Goal: Task Accomplishment & Management: Manage account settings

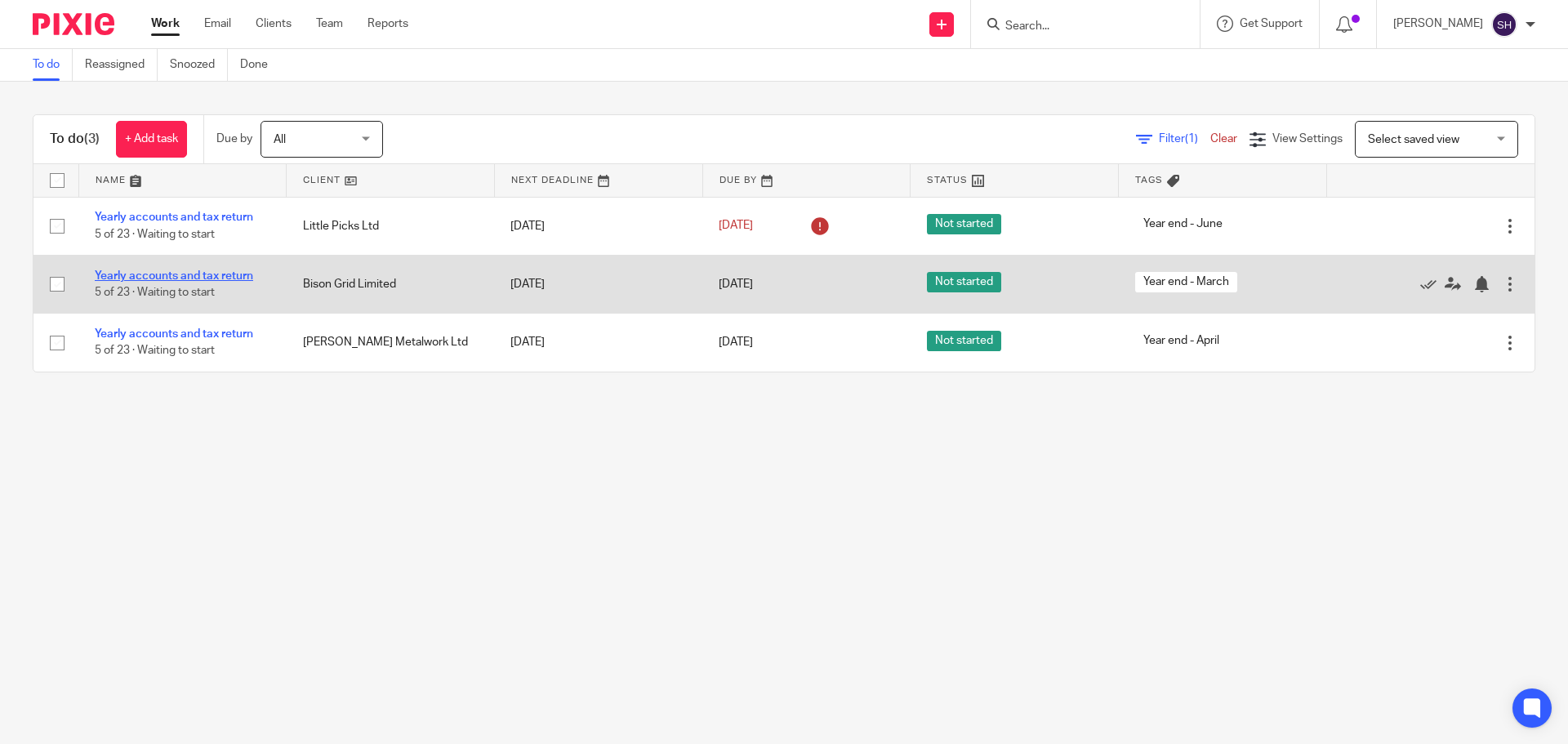
drag, startPoint x: 192, startPoint y: 283, endPoint x: 202, endPoint y: 274, distance: 13.5
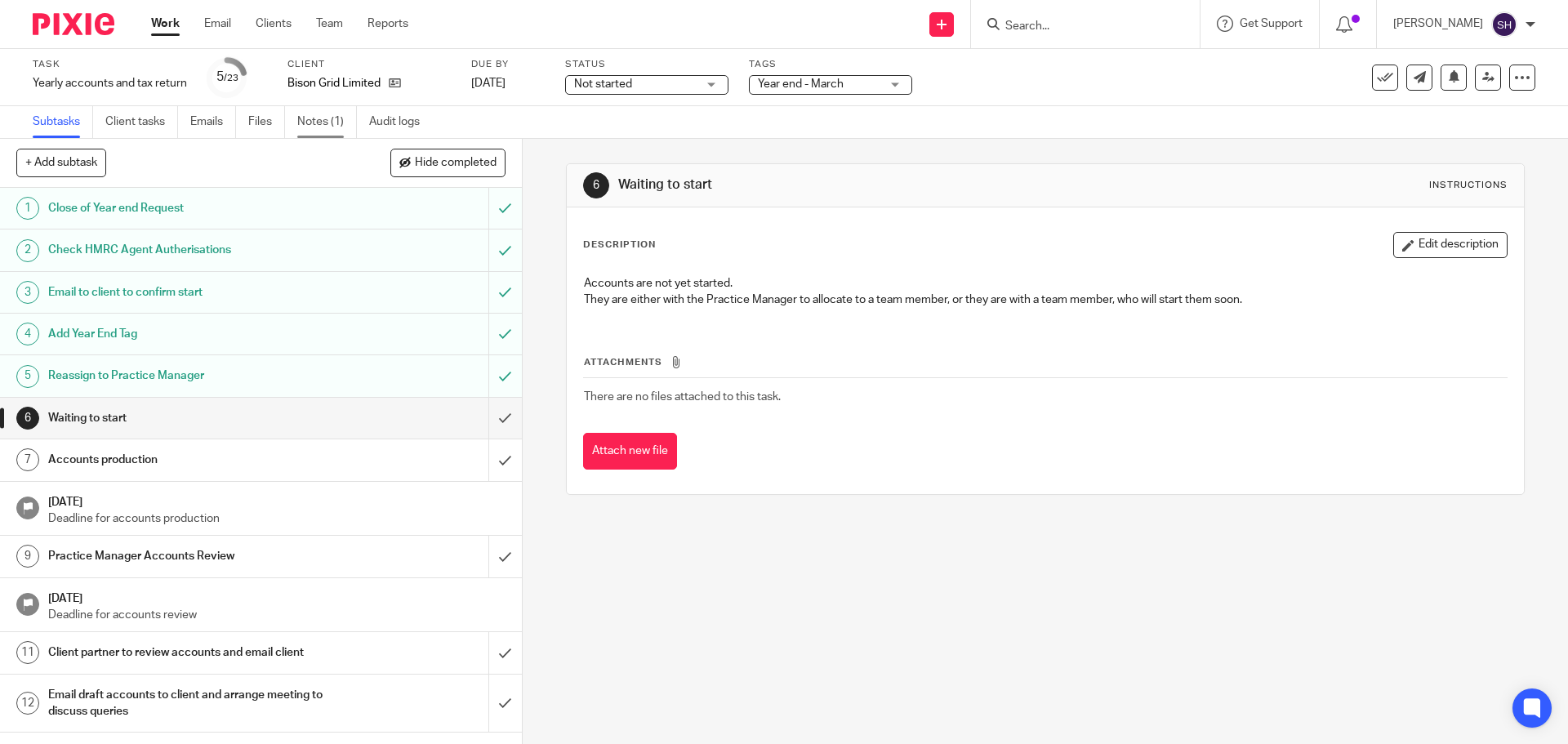
click at [324, 117] on link "Notes (1)" at bounding box center [327, 122] width 60 height 31
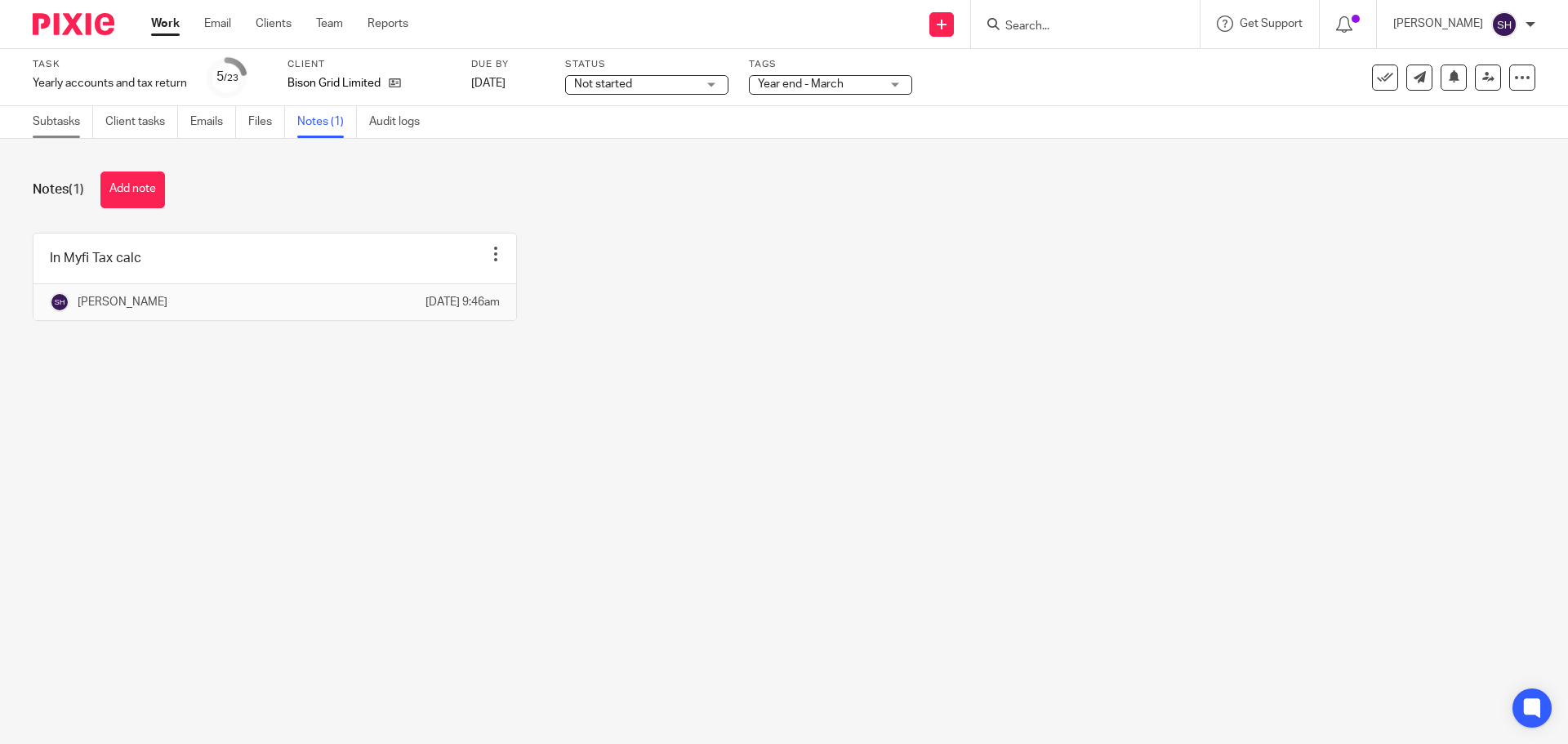
click at [78, 118] on link "Subtasks" at bounding box center [62, 122] width 60 height 31
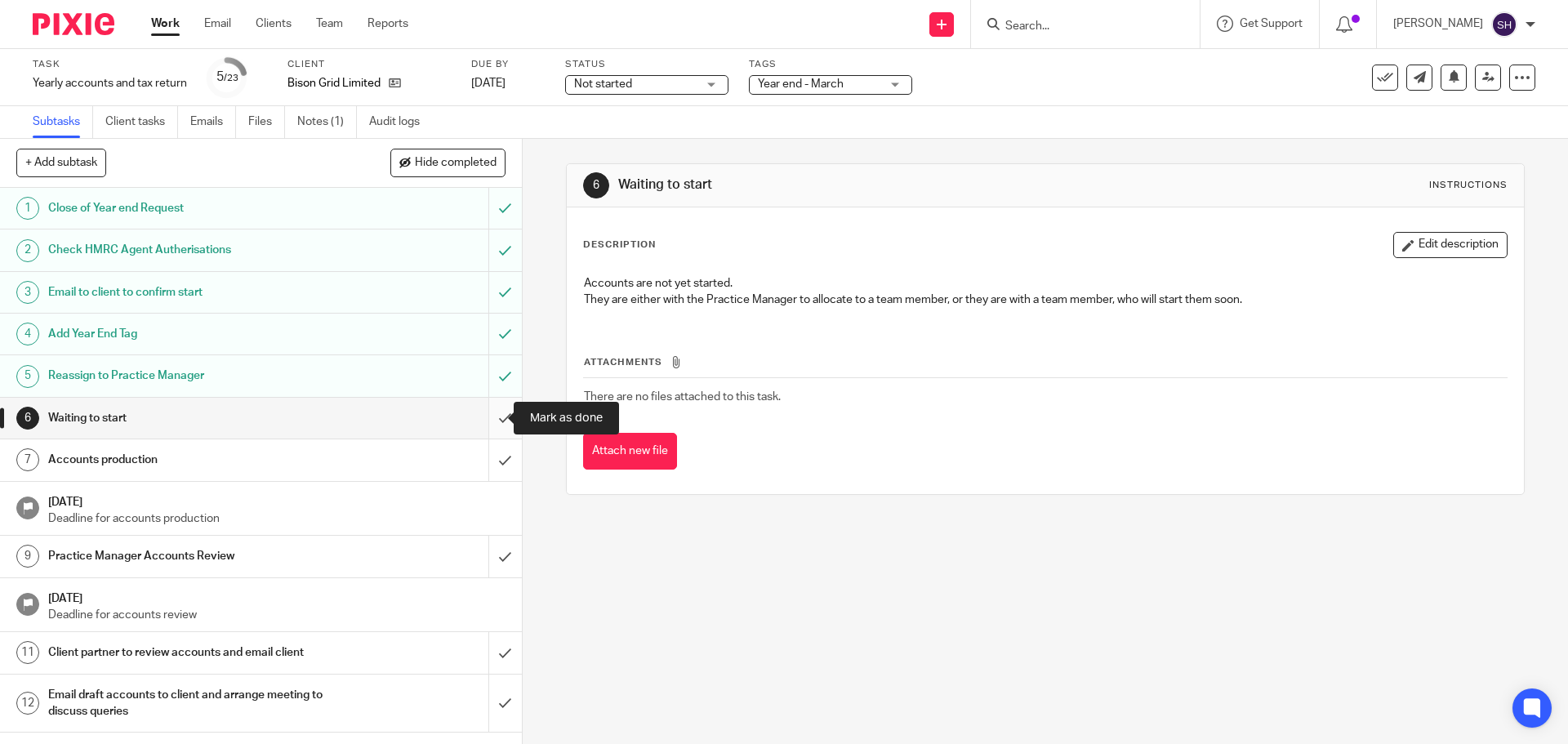
click at [487, 412] on input "submit" at bounding box center [260, 418] width 522 height 41
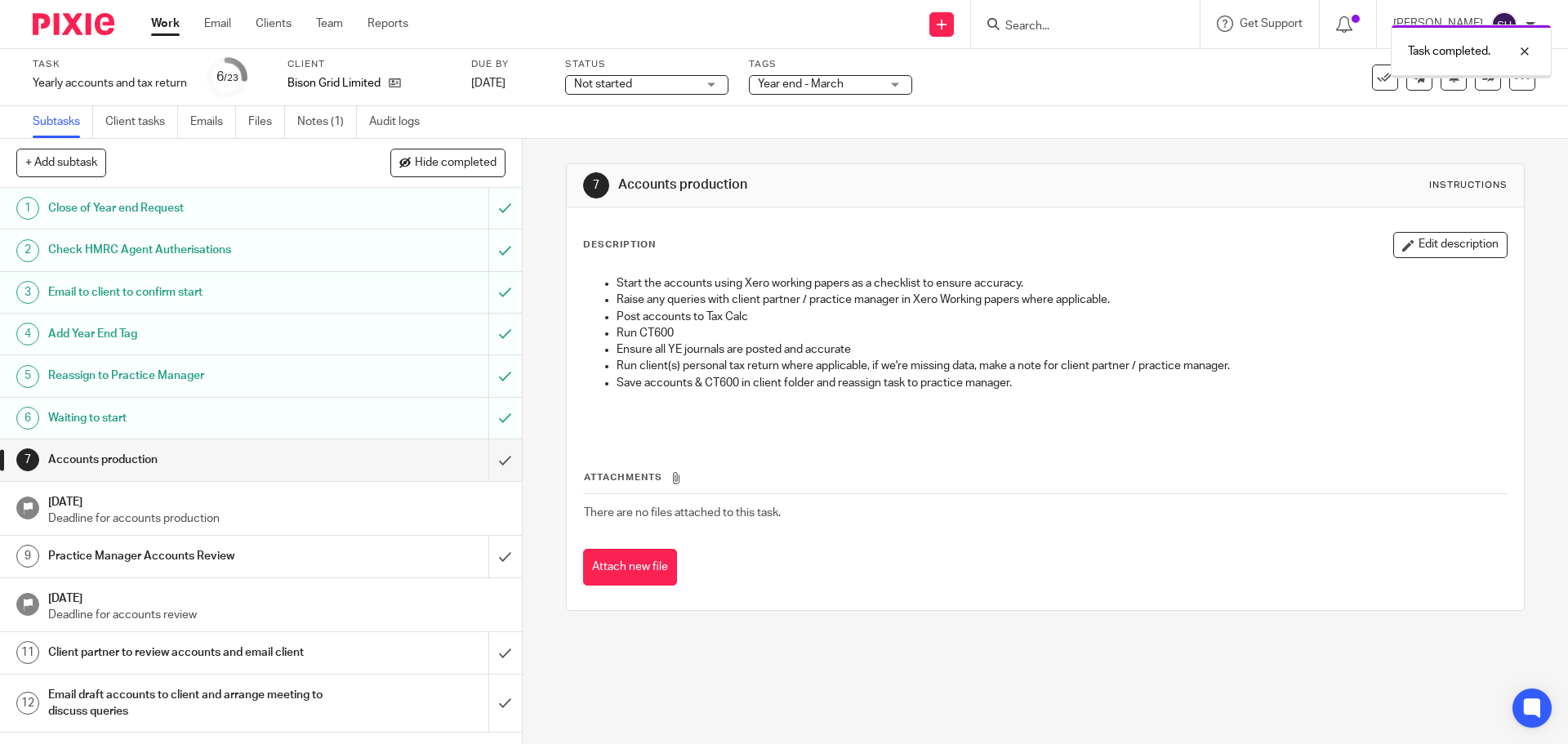
click at [485, 459] on input "submit" at bounding box center [260, 460] width 522 height 41
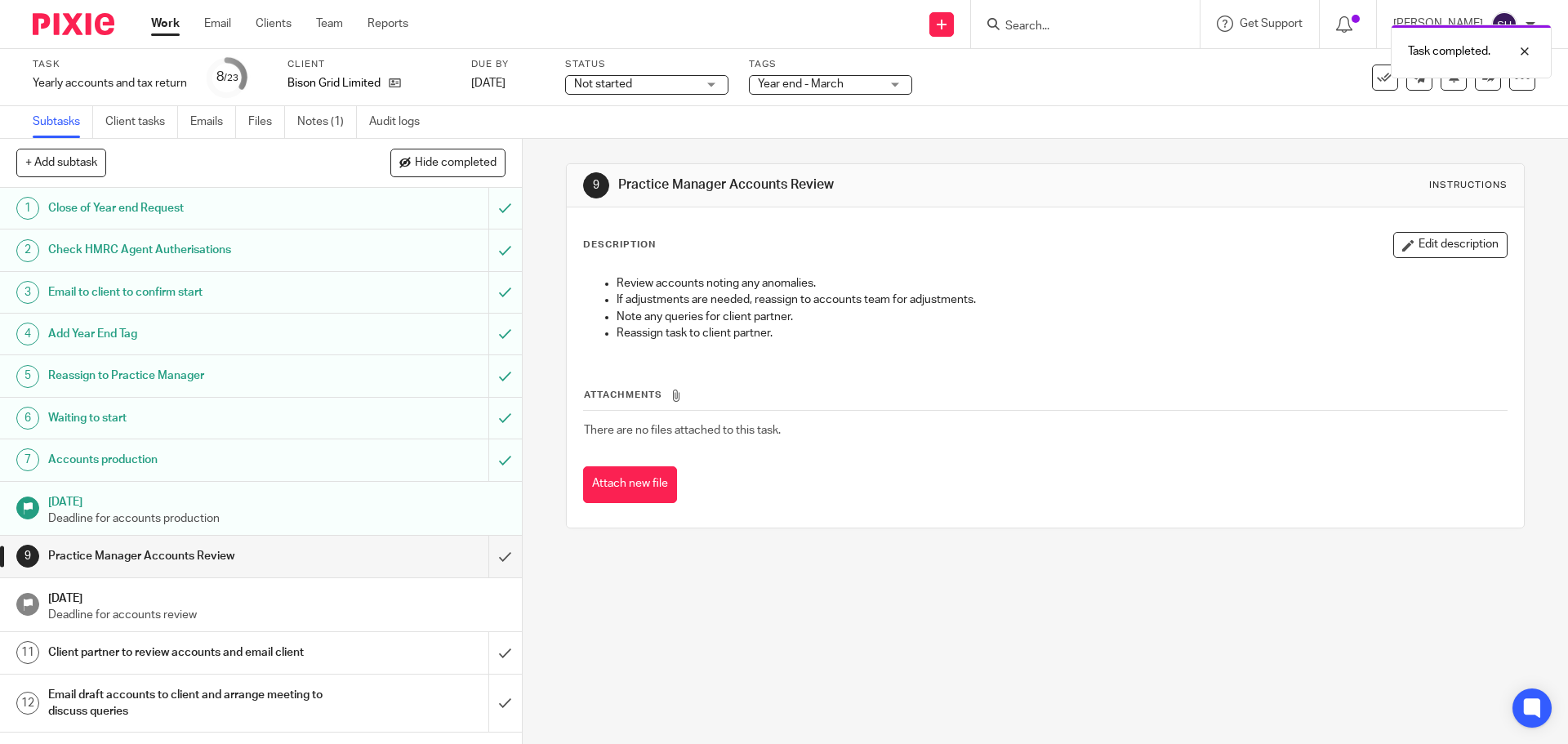
click at [632, 95] on div "Status Not started Not started Not started In progress 1" at bounding box center [647, 77] width 163 height 39
click at [638, 85] on span "Not started" at bounding box center [636, 84] width 123 height 17
click at [615, 143] on span "In progress" at bounding box center [605, 143] width 57 height 11
click at [1525, 54] on div at bounding box center [1513, 51] width 44 height 20
click at [1483, 83] on icon at bounding box center [1489, 77] width 12 height 12
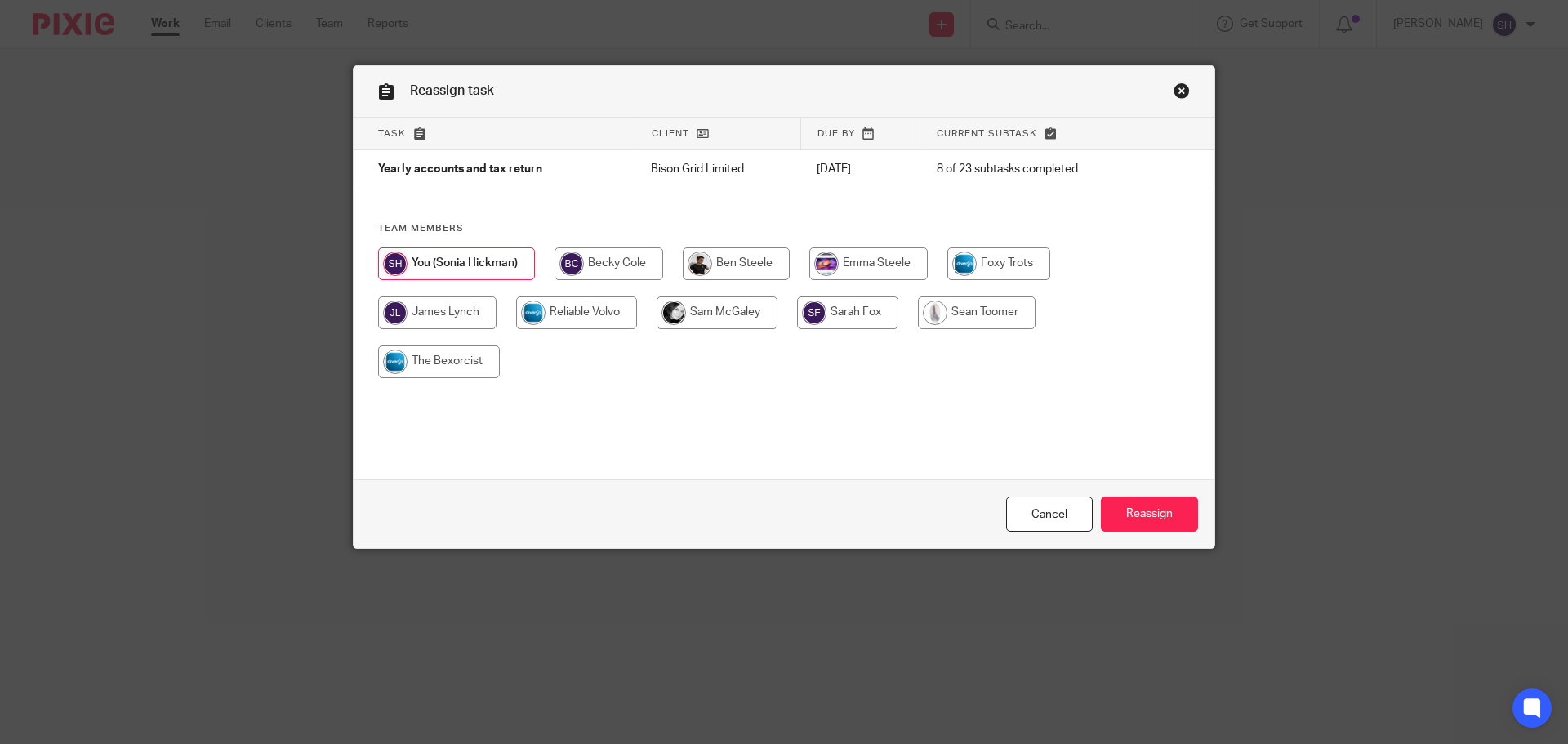
click at [621, 262] on input "radio" at bounding box center [609, 264] width 109 height 32
radio input "true"
click at [1169, 516] on input "Reassign" at bounding box center [1149, 513] width 97 height 35
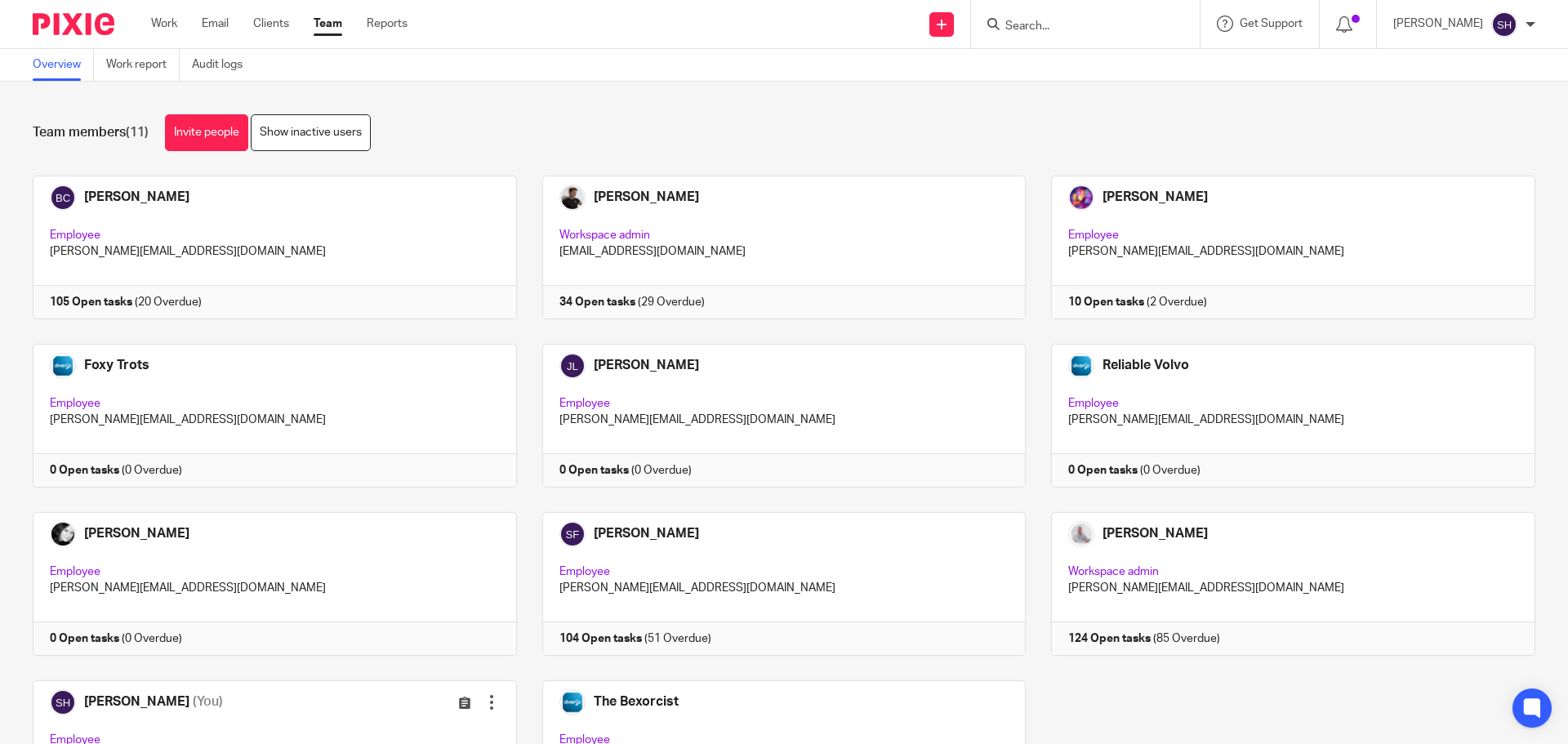
click at [1057, 32] on input "Search" at bounding box center [1077, 26] width 147 height 14
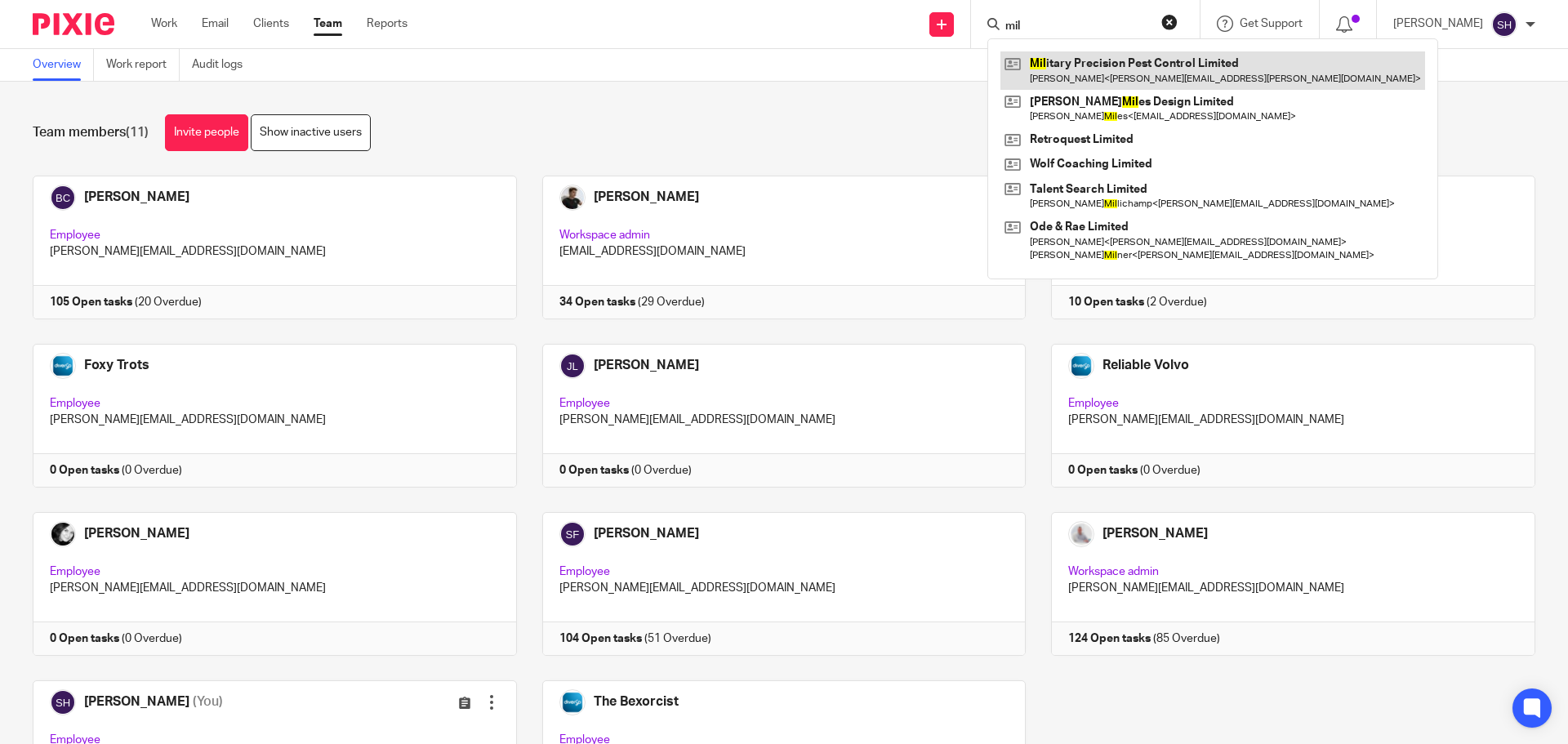
type input "mil"
click at [1064, 51] on link at bounding box center [1212, 70] width 425 height 37
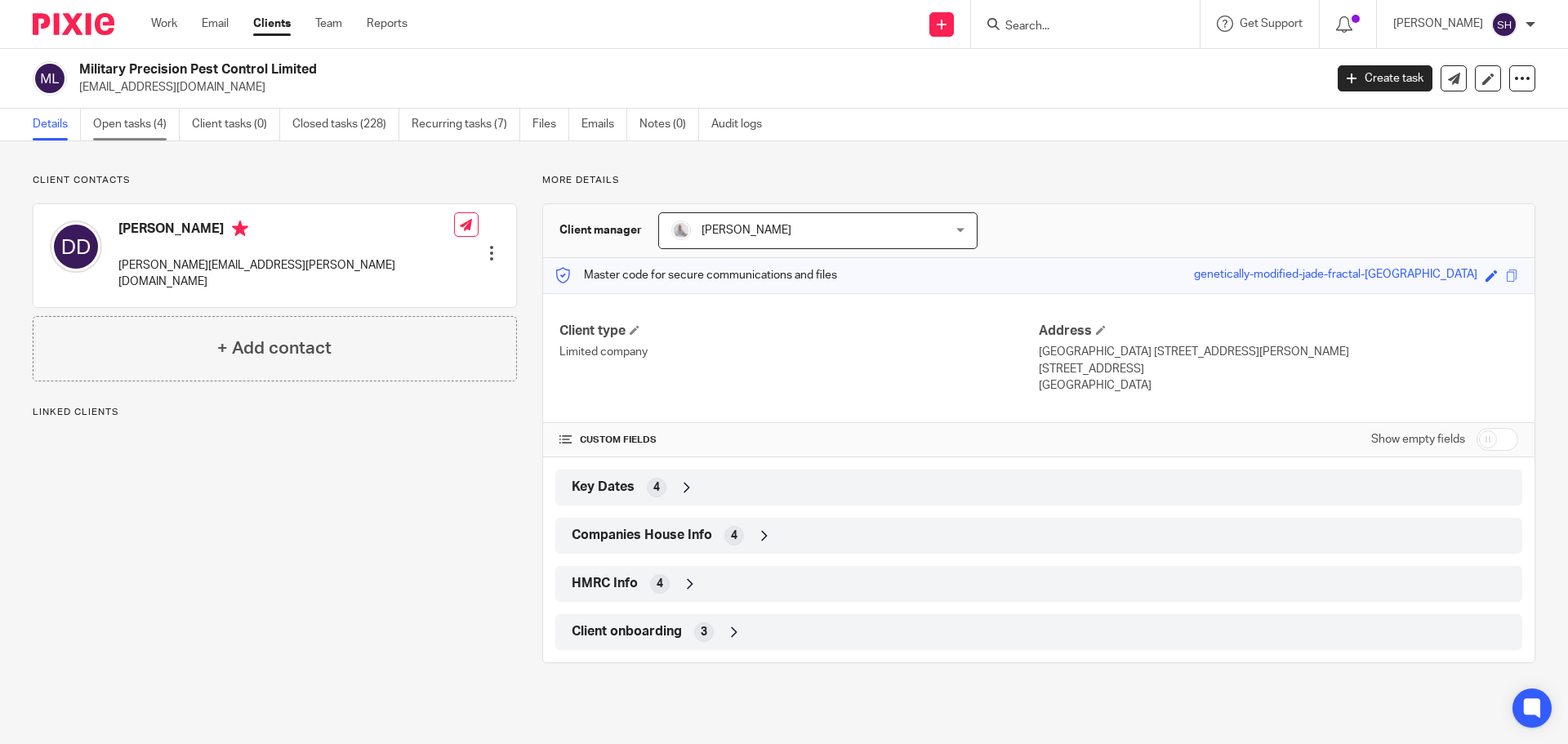
click at [146, 123] on link "Open tasks (4)" at bounding box center [136, 124] width 87 height 31
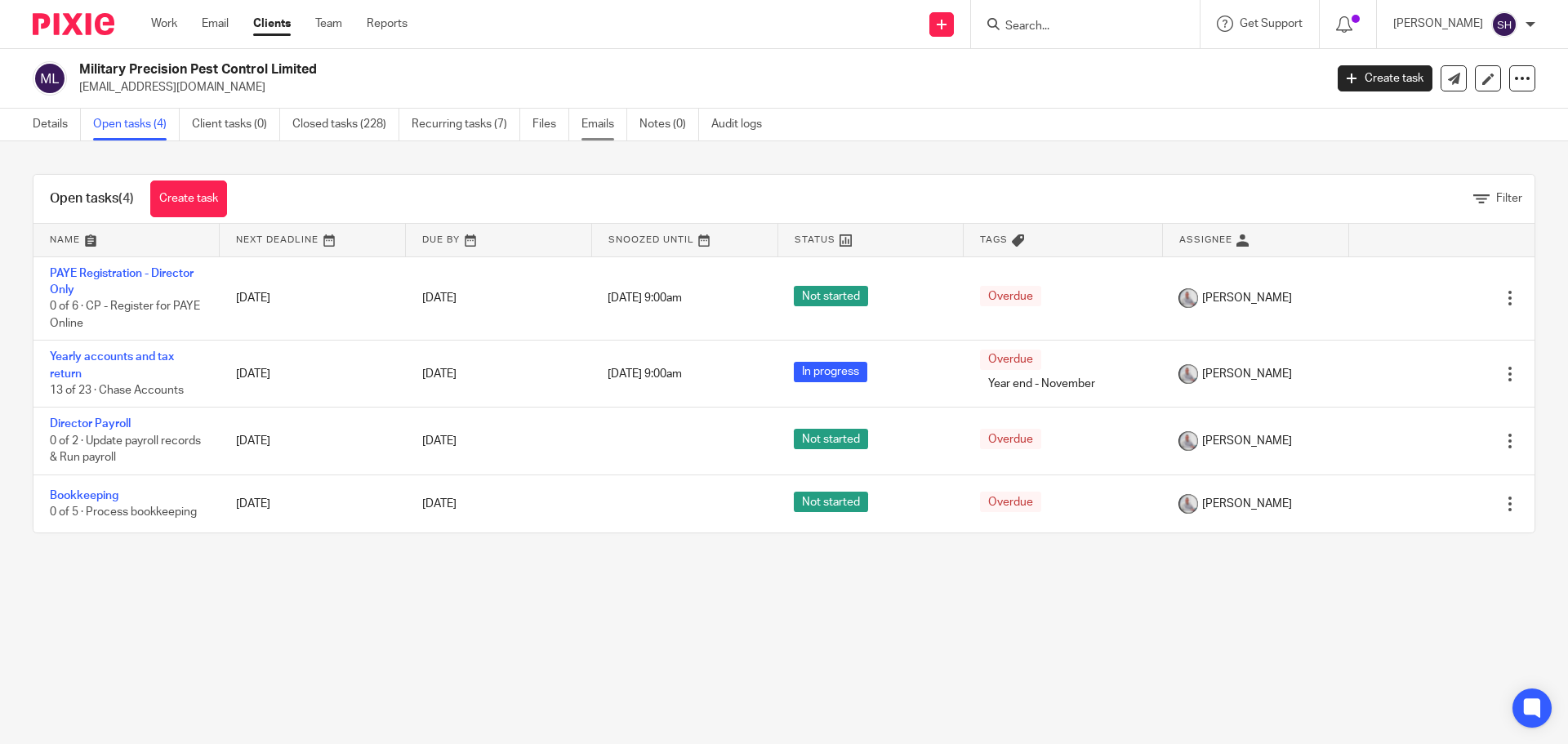
click at [593, 125] on link "Emails" at bounding box center [604, 124] width 46 height 31
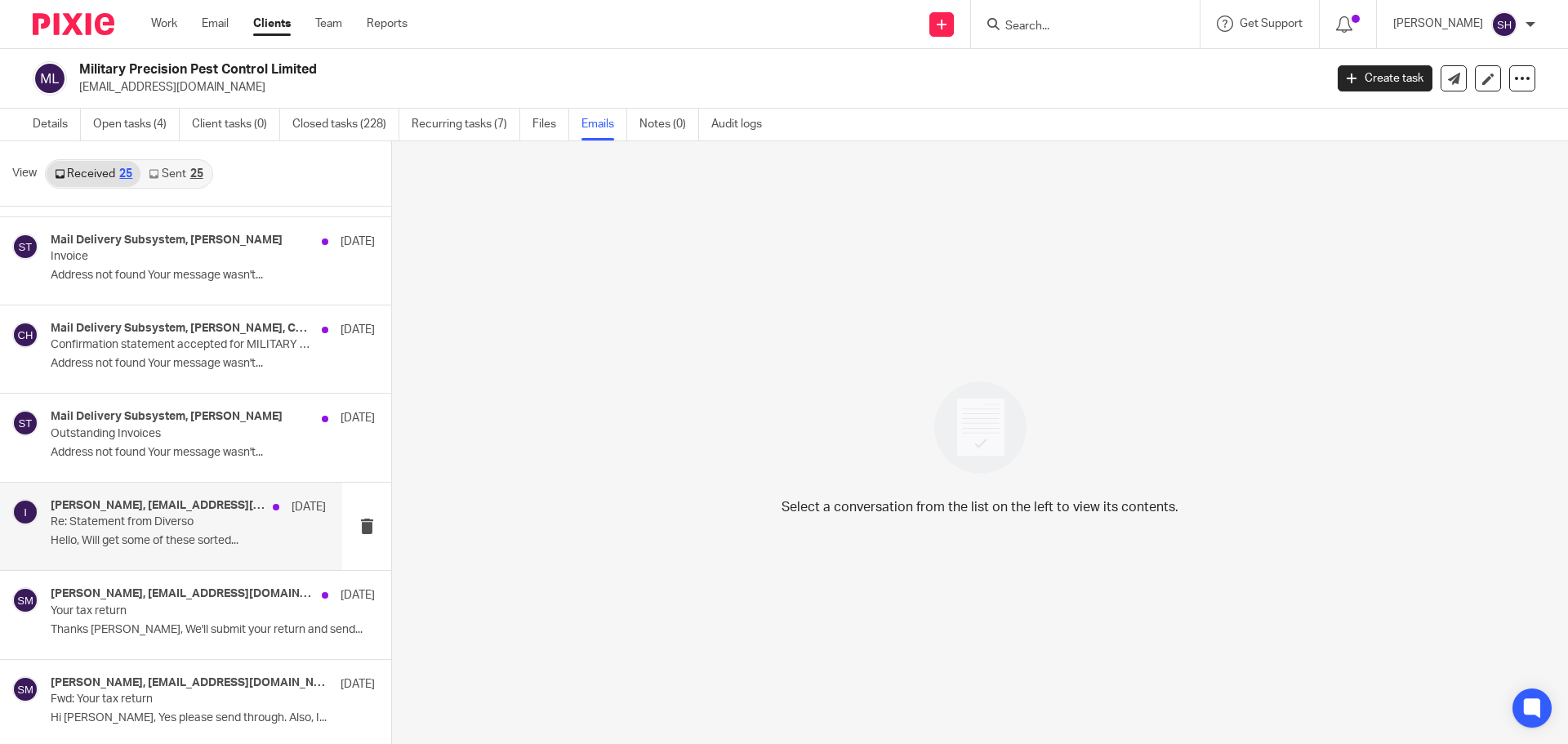
scroll to position [163, 0]
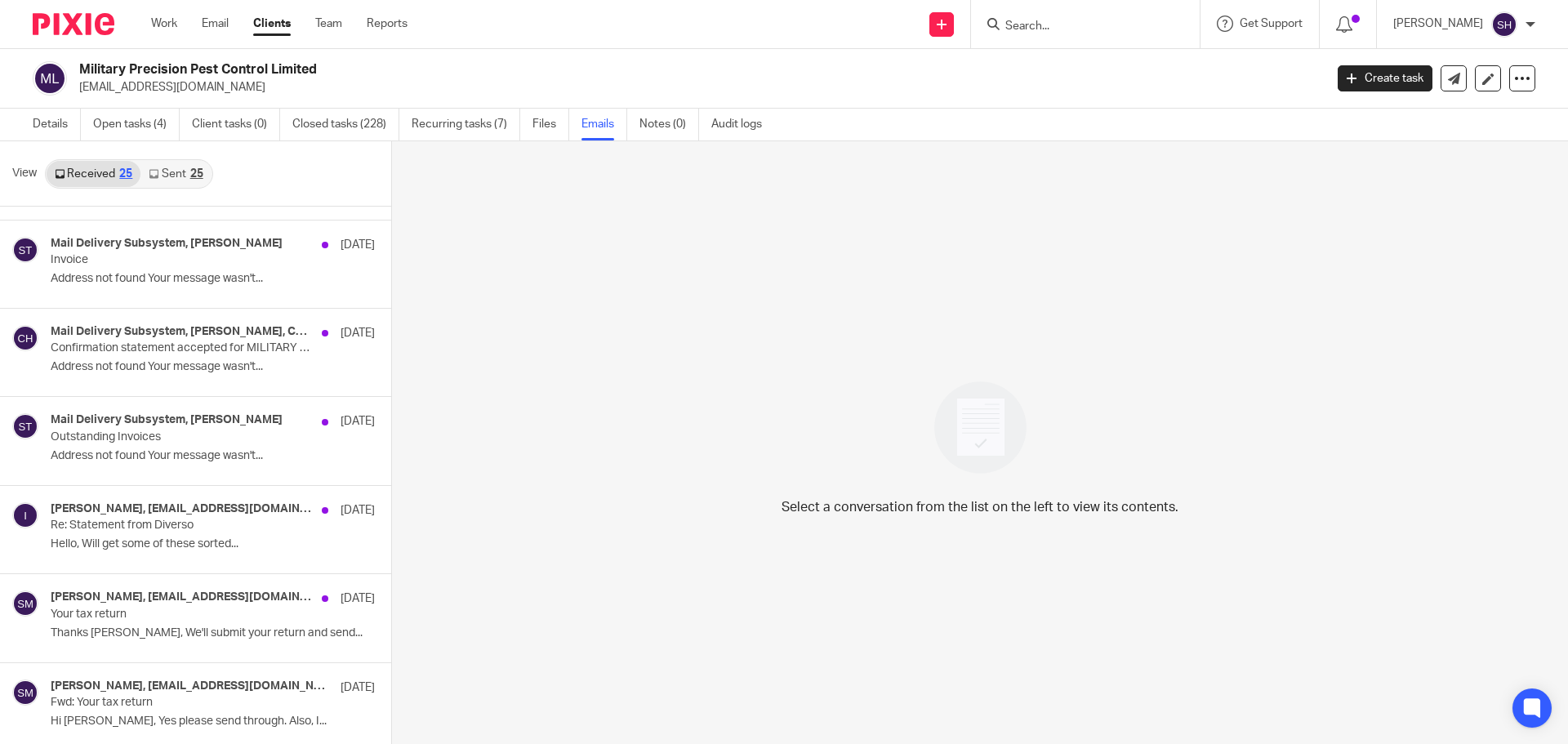
click at [183, 187] on div "Received 25 Sent 25" at bounding box center [129, 174] width 169 height 30
click at [183, 184] on link "Sent 25" at bounding box center [175, 174] width 71 height 26
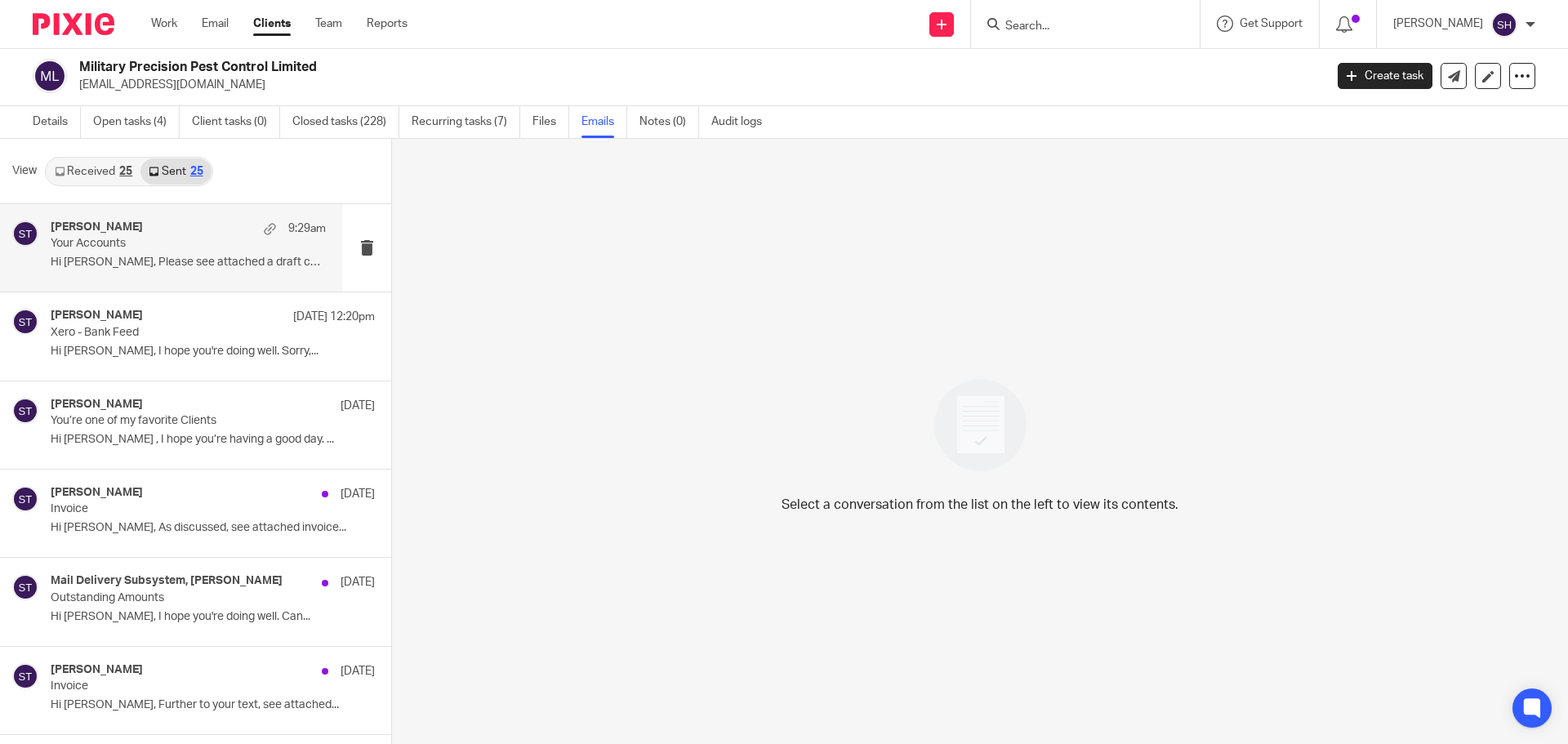
click at [163, 280] on div "Sean Toomer 9:29am Your Accounts Hi Dan, Please see attached a draft copy of..." at bounding box center [171, 248] width 342 height 88
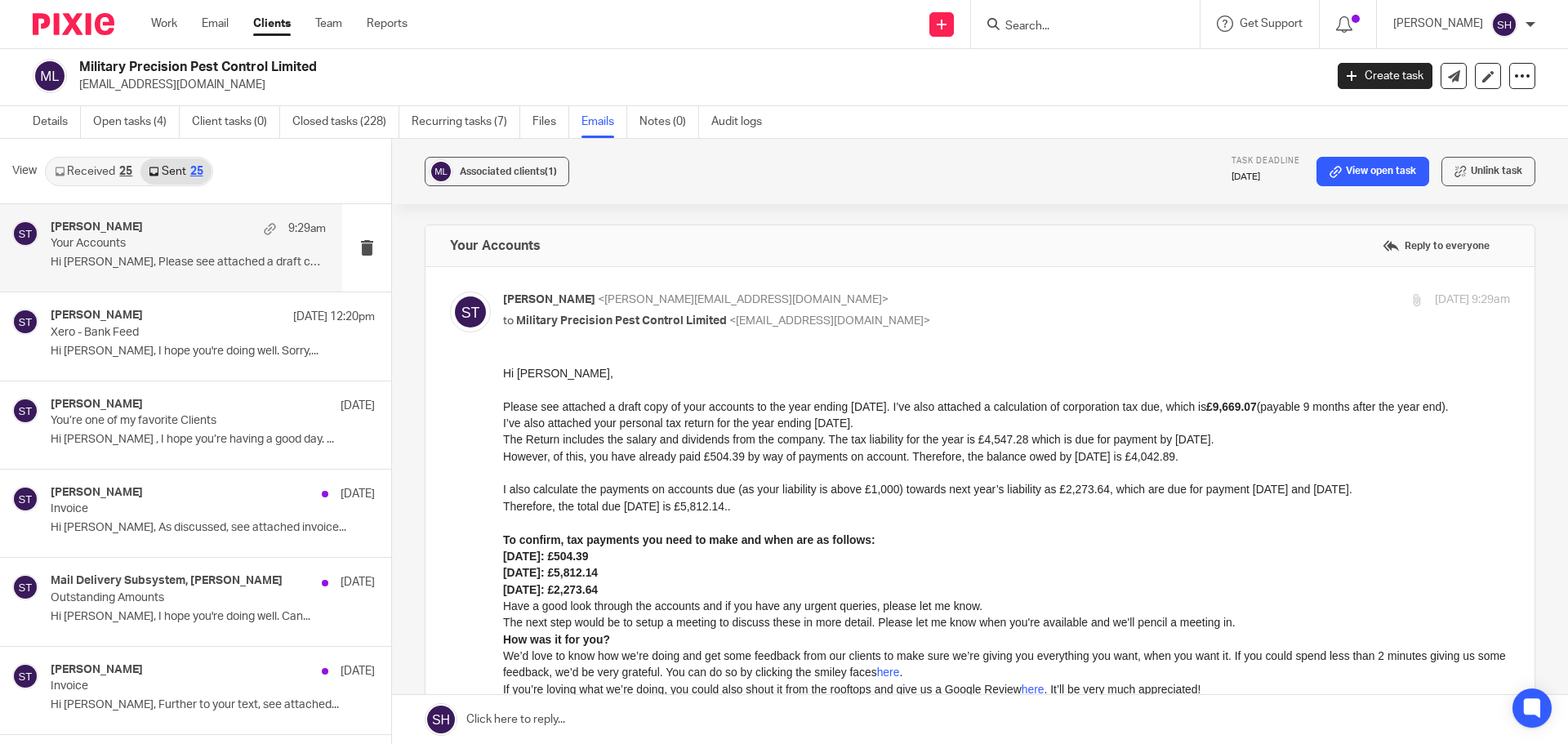
scroll to position [82, 0]
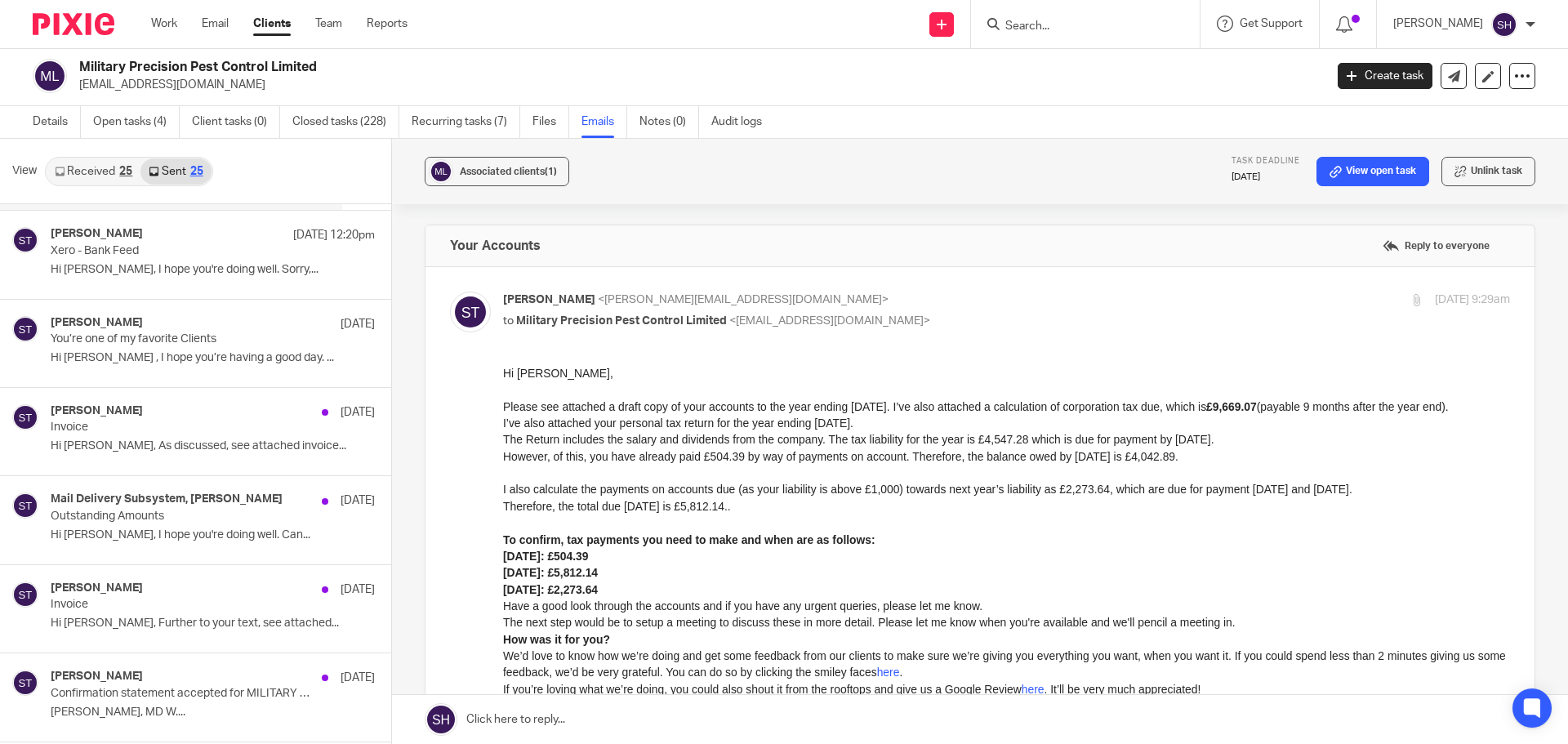
click at [163, 280] on div "Sean Toomer 19 Aug 12:20pm Xero - Bank Feed Hi Dan, I hope you're doing well. S…" at bounding box center [212, 255] width 324 height 54
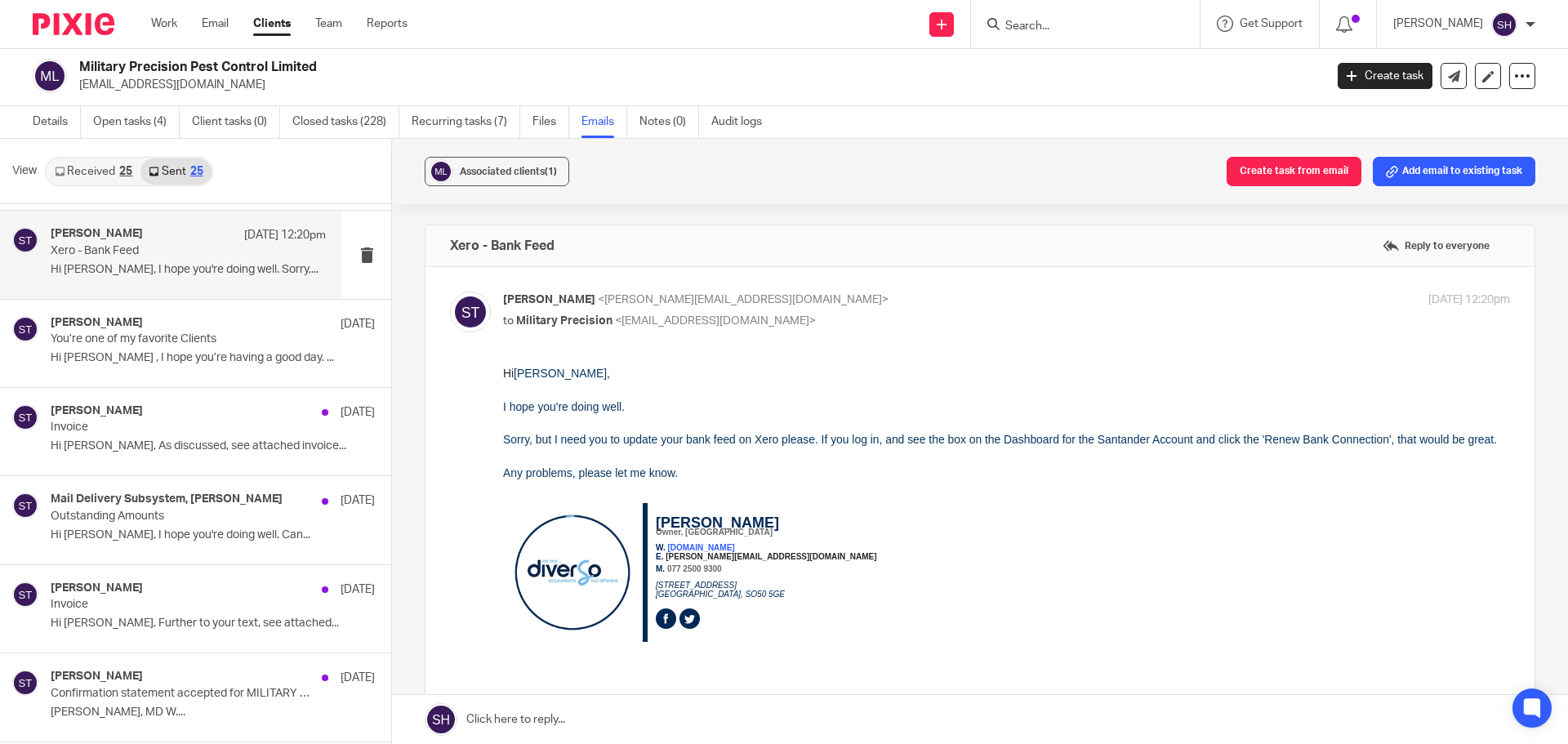
scroll to position [0, 0]
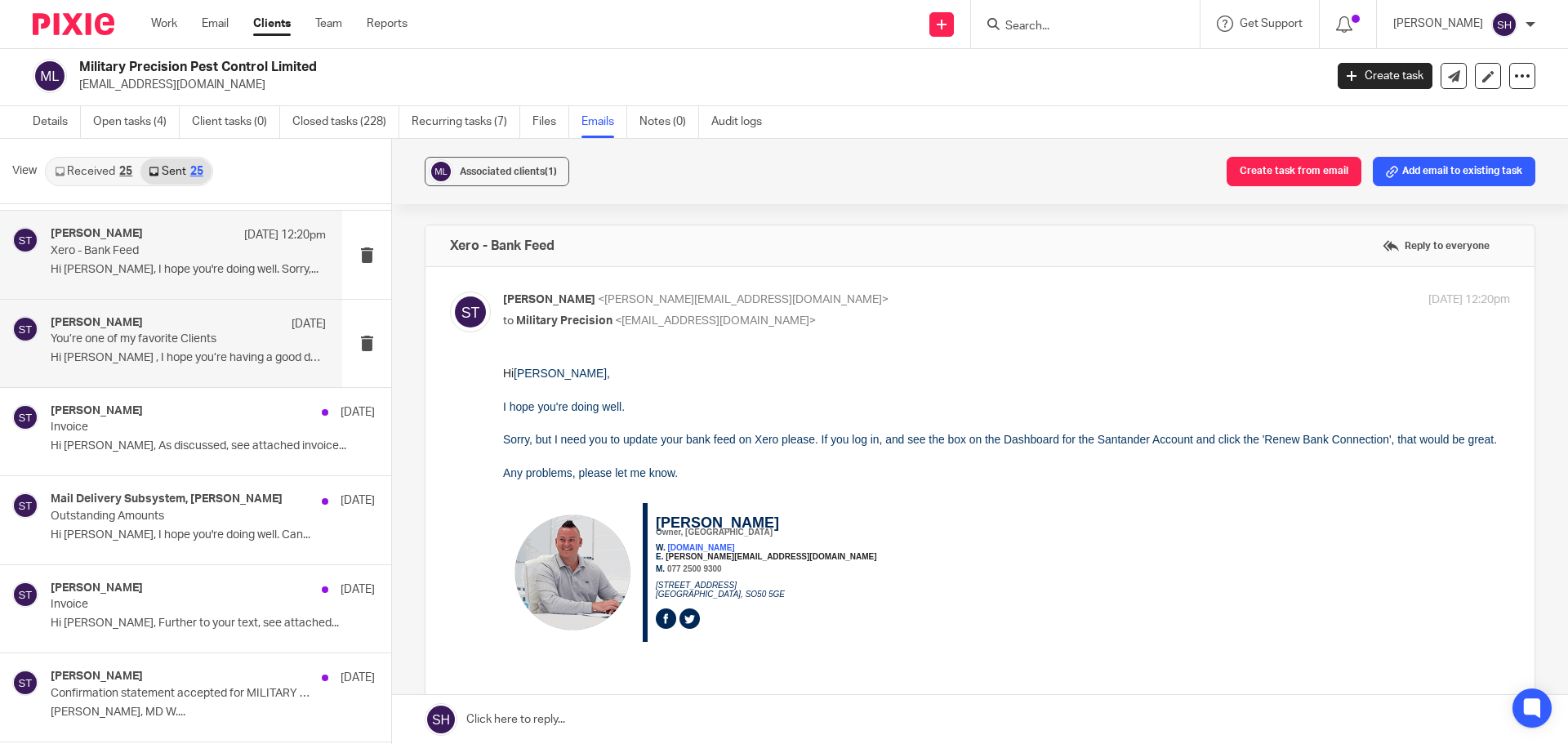
click at [202, 378] on div "Sean Toomer 11 Aug You’re one of my favorite Clients Hi Dan , I hope you’re hav…" at bounding box center [171, 343] width 342 height 88
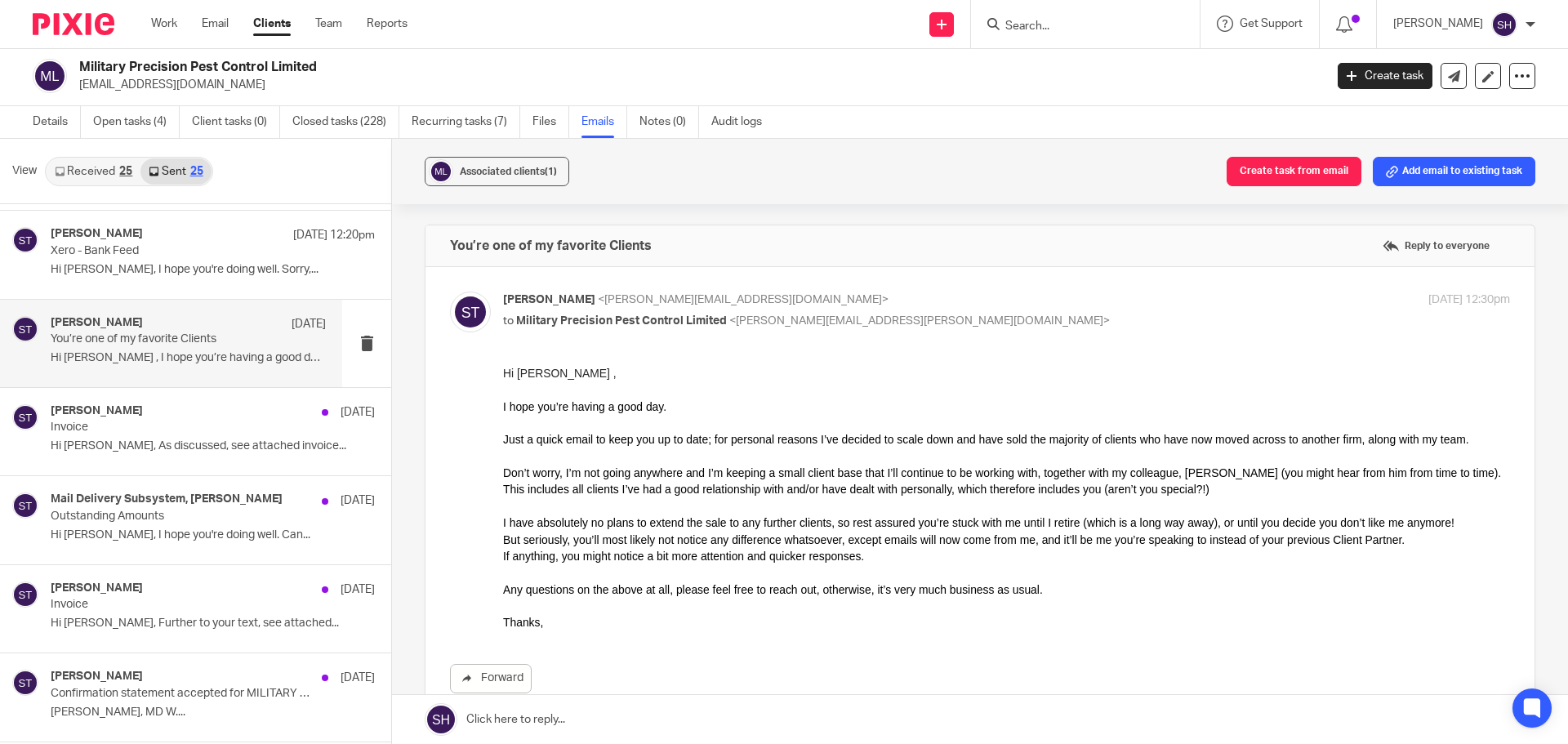
click at [1062, 32] on input "Search" at bounding box center [1077, 26] width 147 height 14
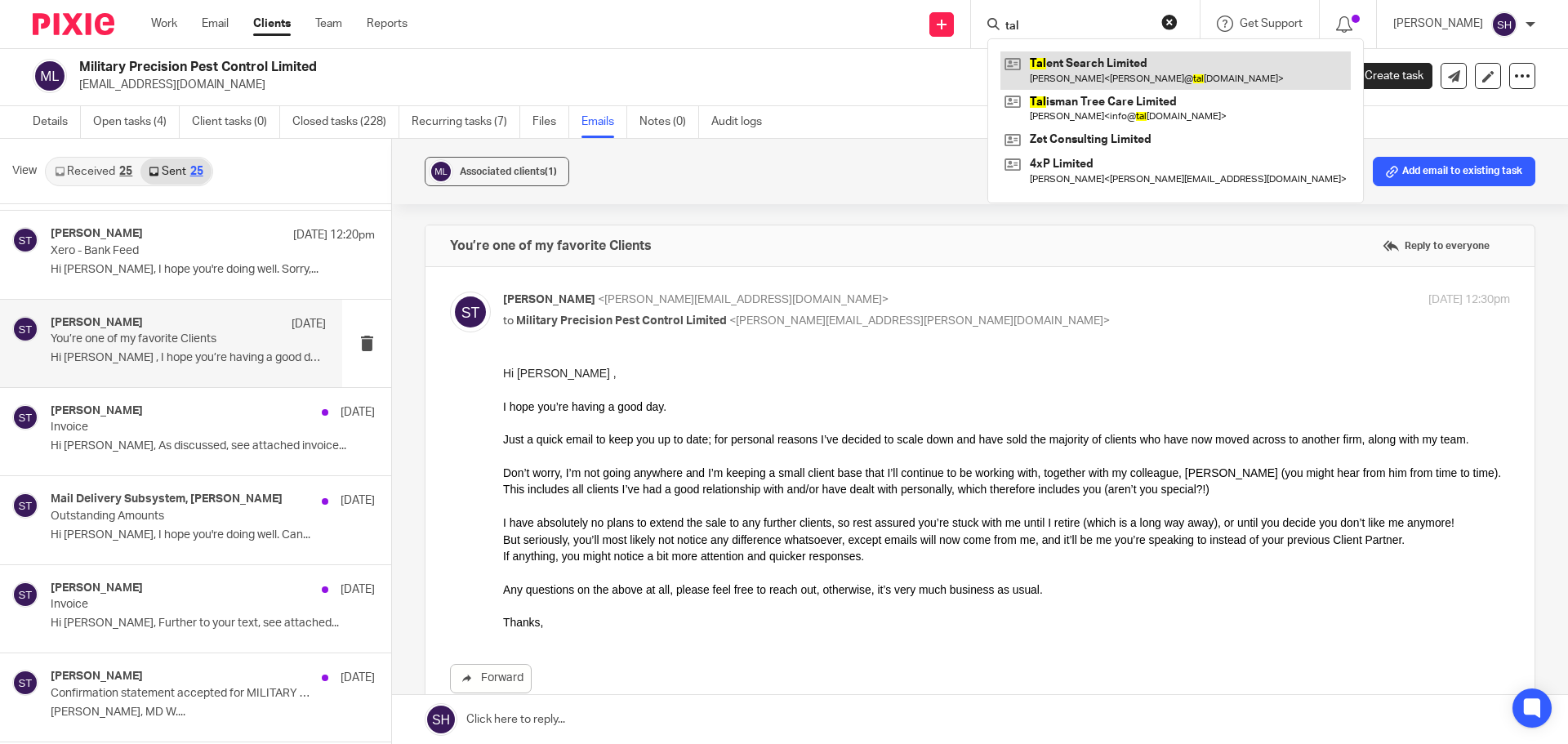
type input "tal"
click at [1072, 56] on link at bounding box center [1176, 70] width 351 height 37
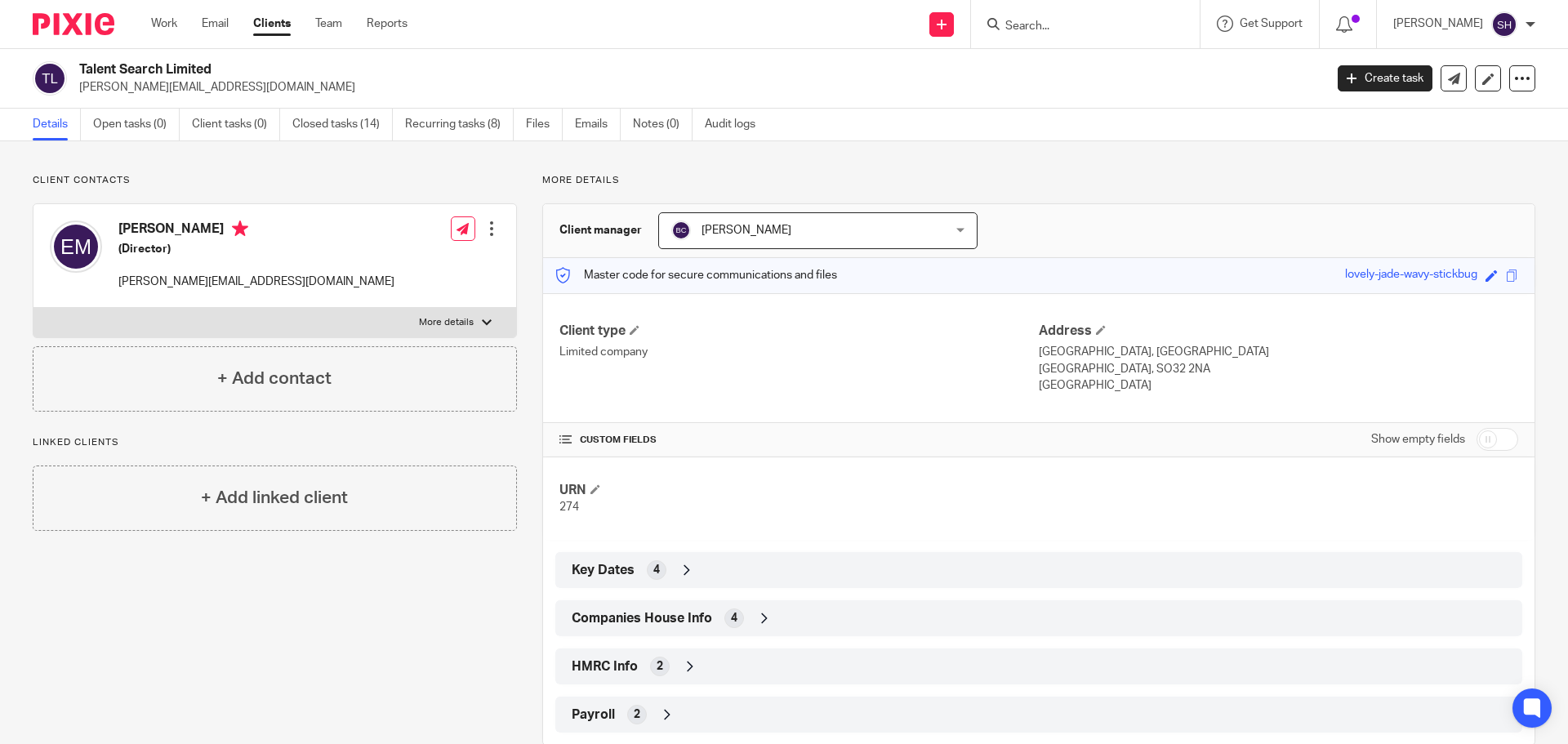
click at [1059, 27] on input "Search" at bounding box center [1077, 26] width 147 height 14
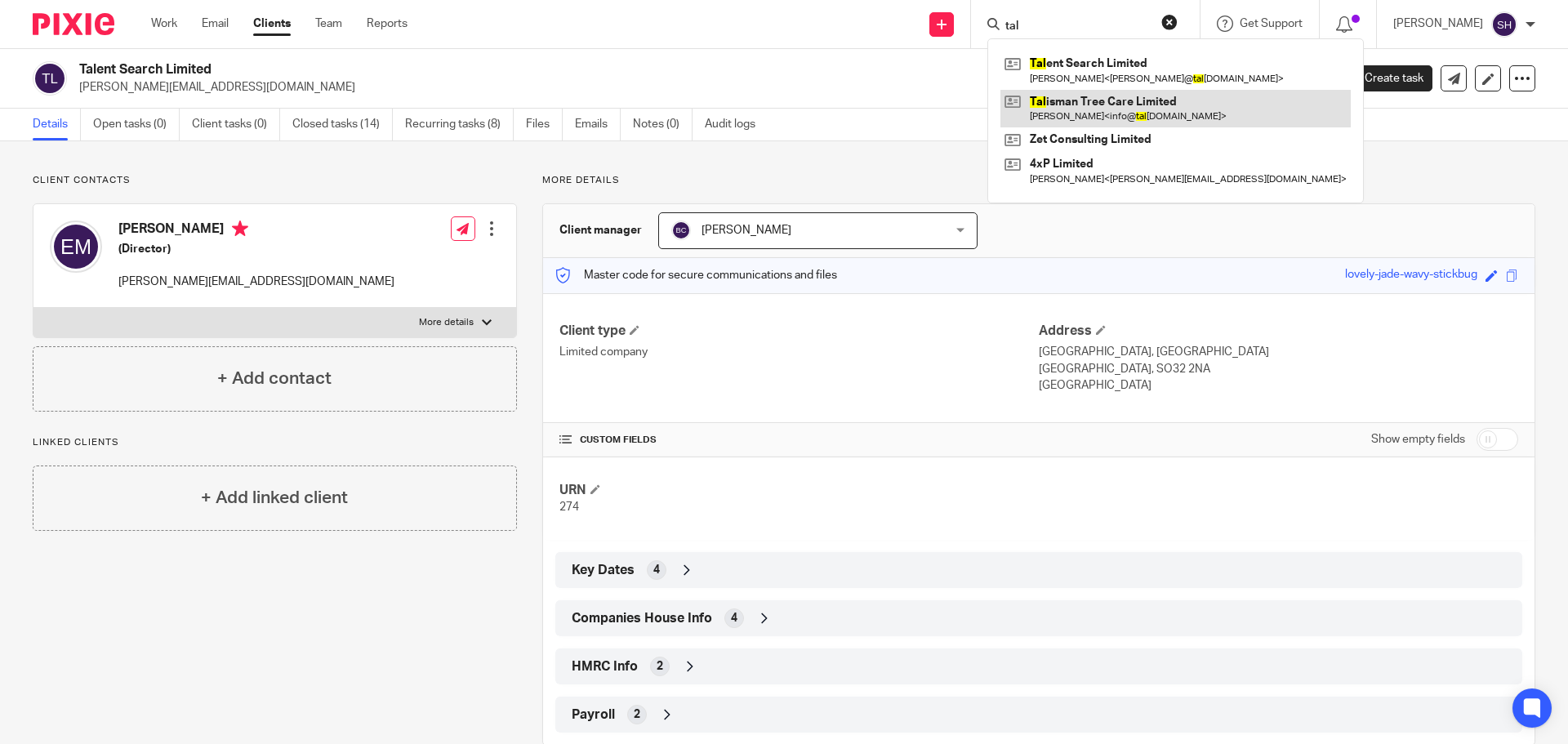
type input "tal"
click at [1102, 107] on link at bounding box center [1176, 109] width 351 height 37
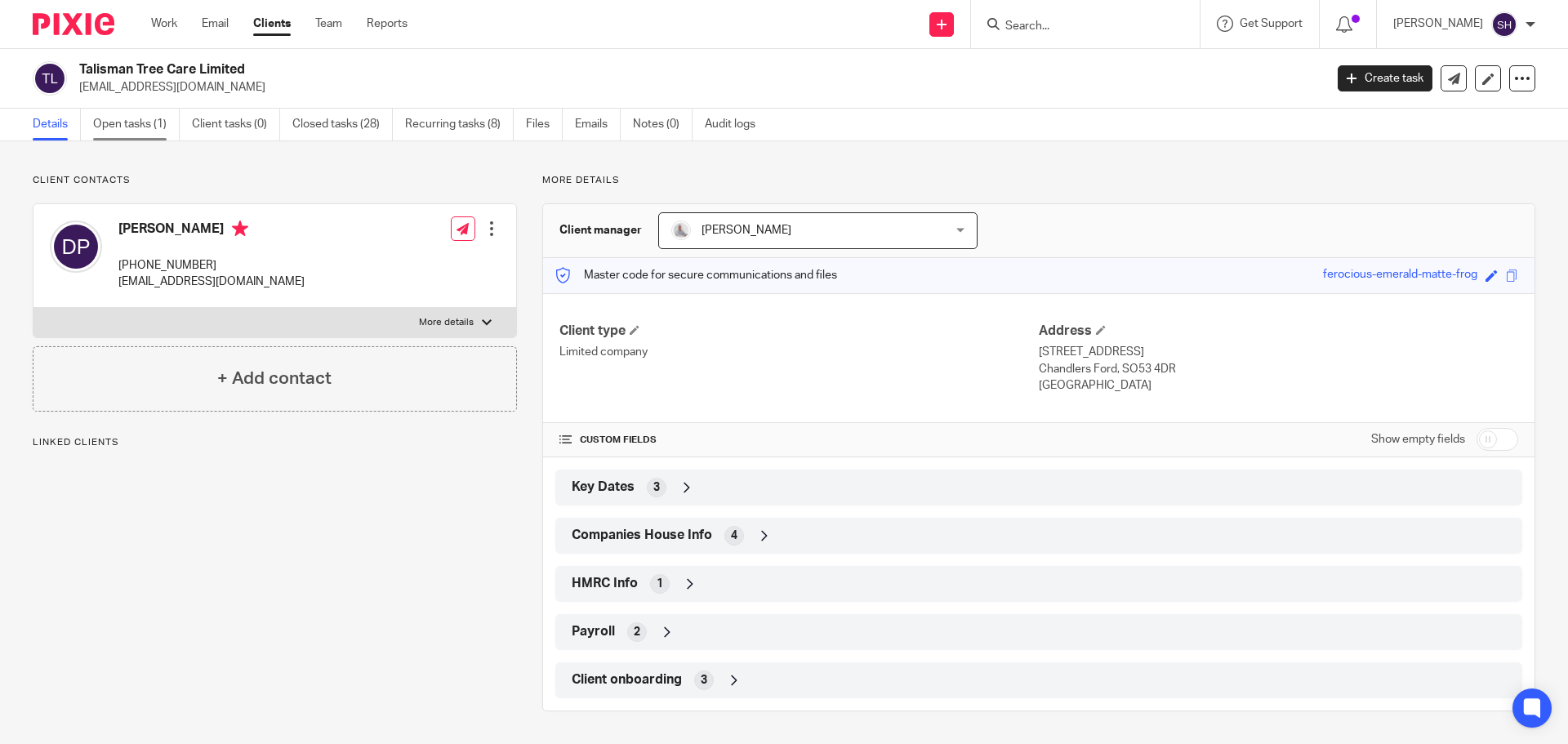
click at [141, 134] on link "Open tasks (1)" at bounding box center [136, 124] width 87 height 31
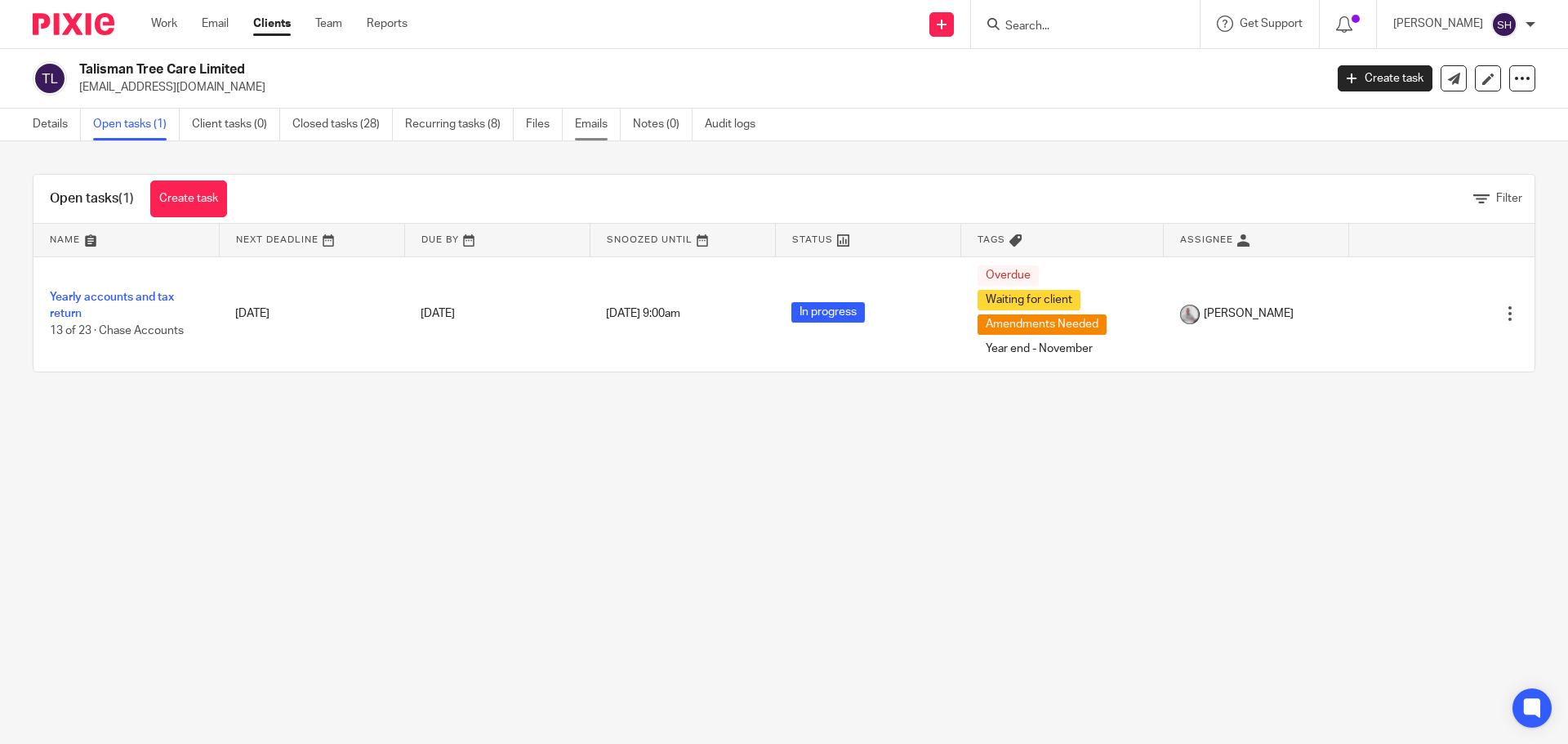
click at [590, 124] on link "Emails" at bounding box center [598, 124] width 46 height 31
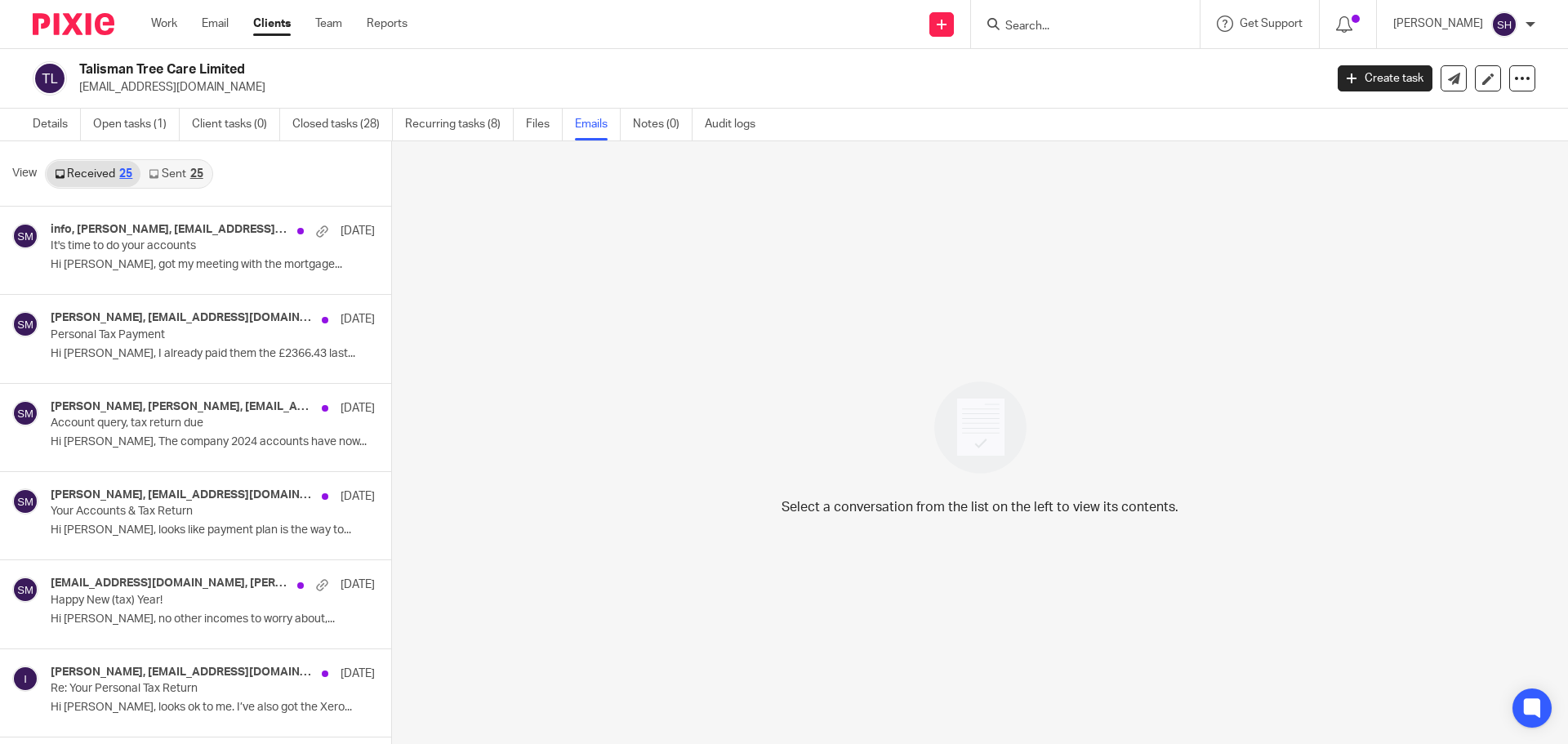
click at [174, 179] on link "Sent 25" at bounding box center [175, 174] width 71 height 26
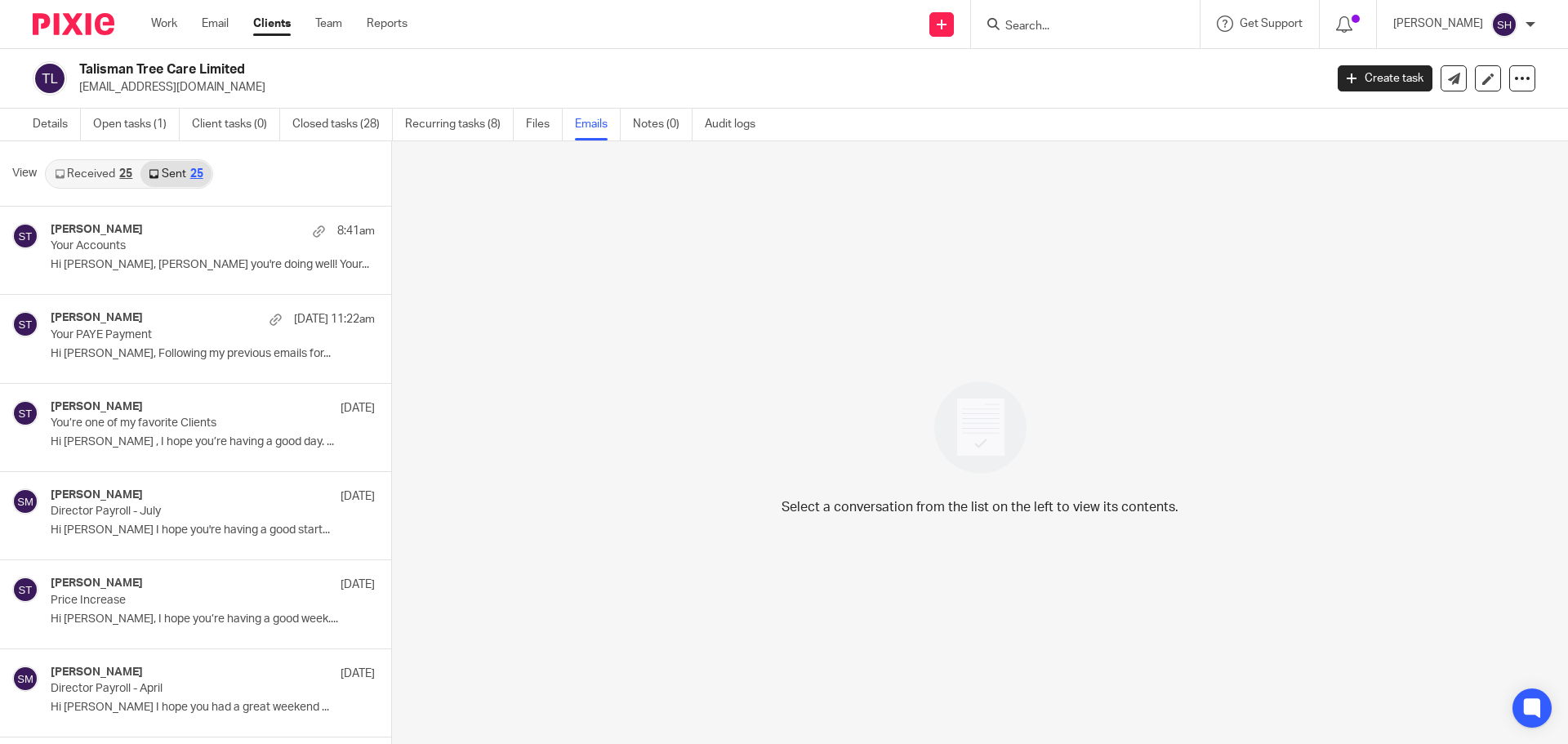
scroll to position [3, 0]
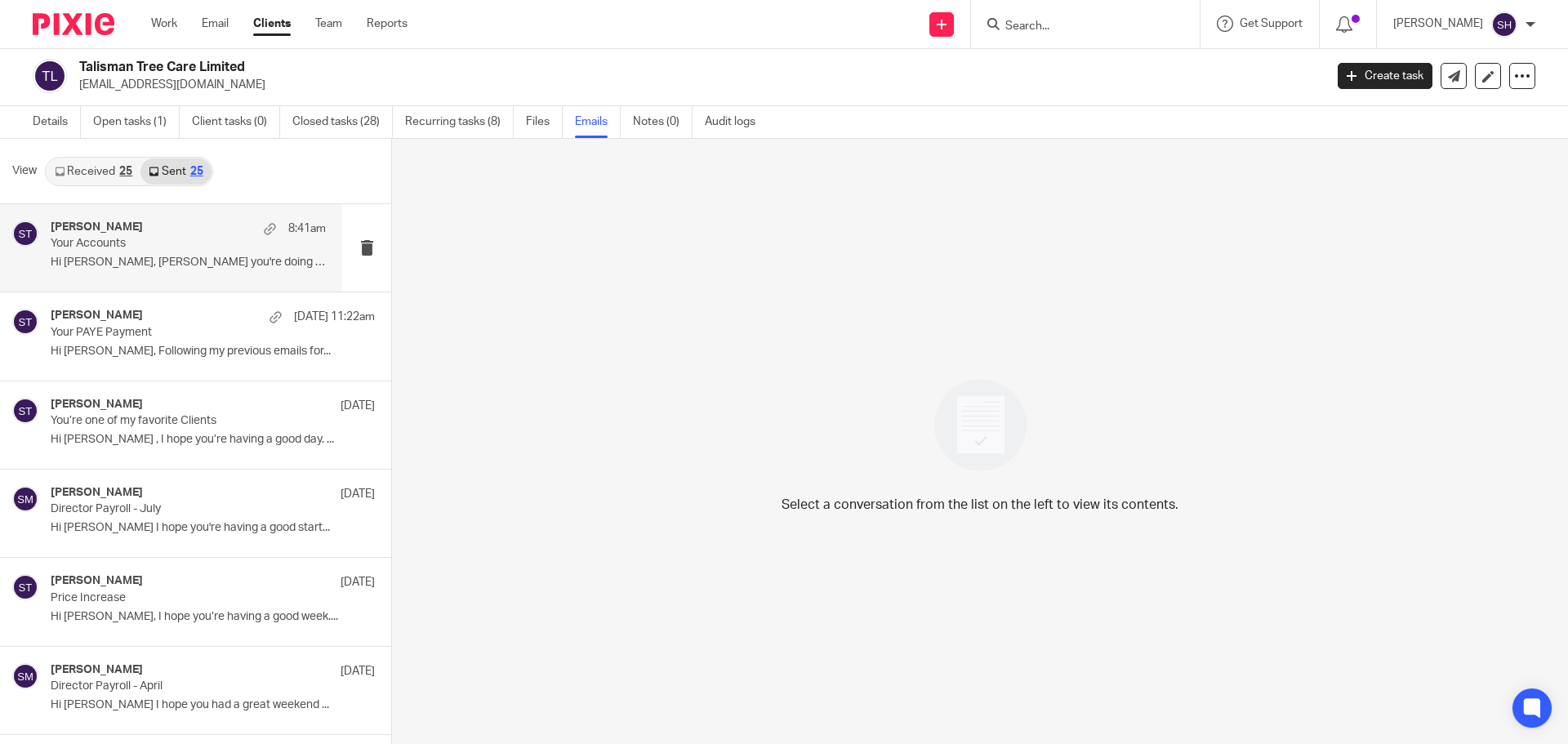
click at [164, 273] on div "[PERSON_NAME] 8:41am Your Accounts Hi [PERSON_NAME], [PERSON_NAME] you're doing…" at bounding box center [187, 248] width 275 height 54
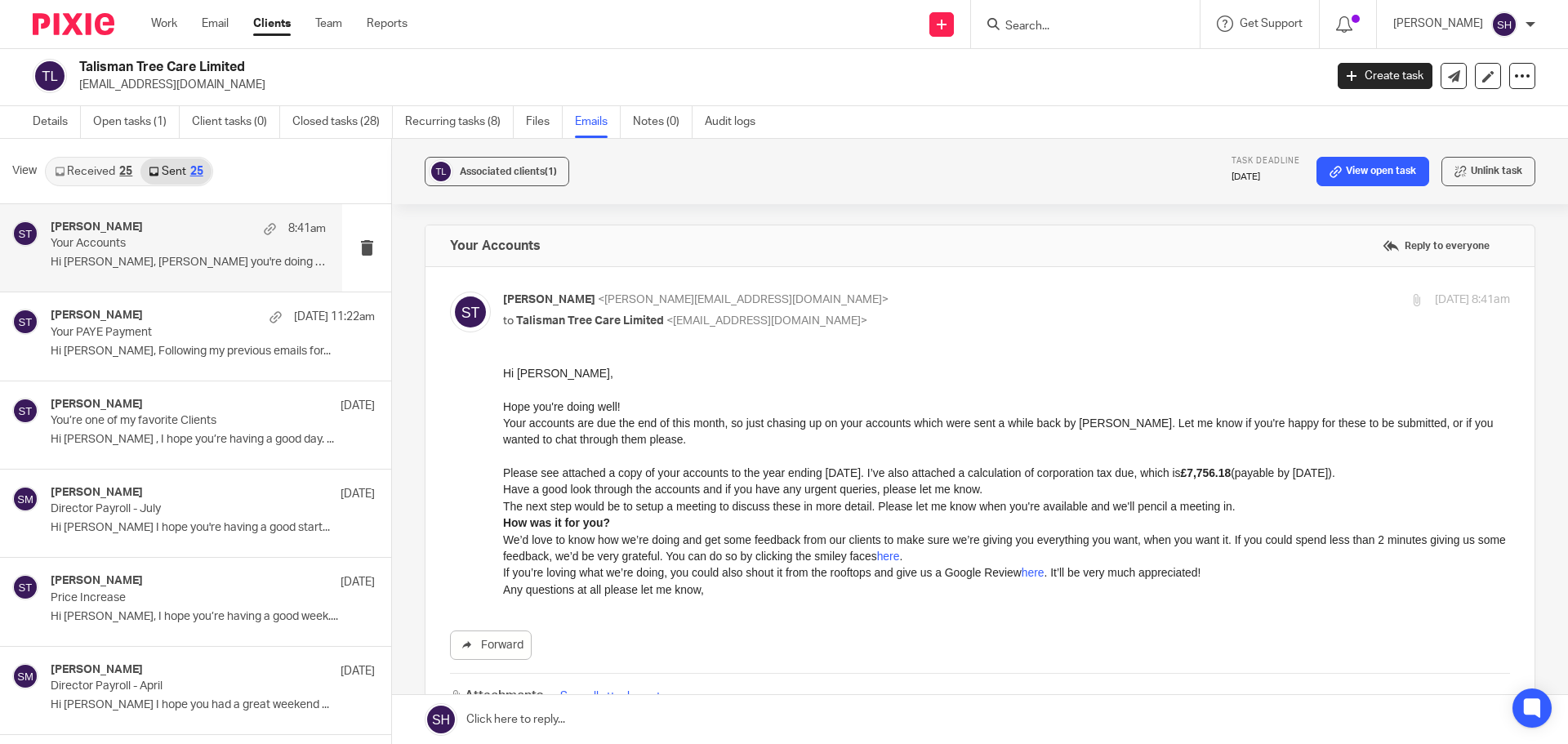
scroll to position [82, 0]
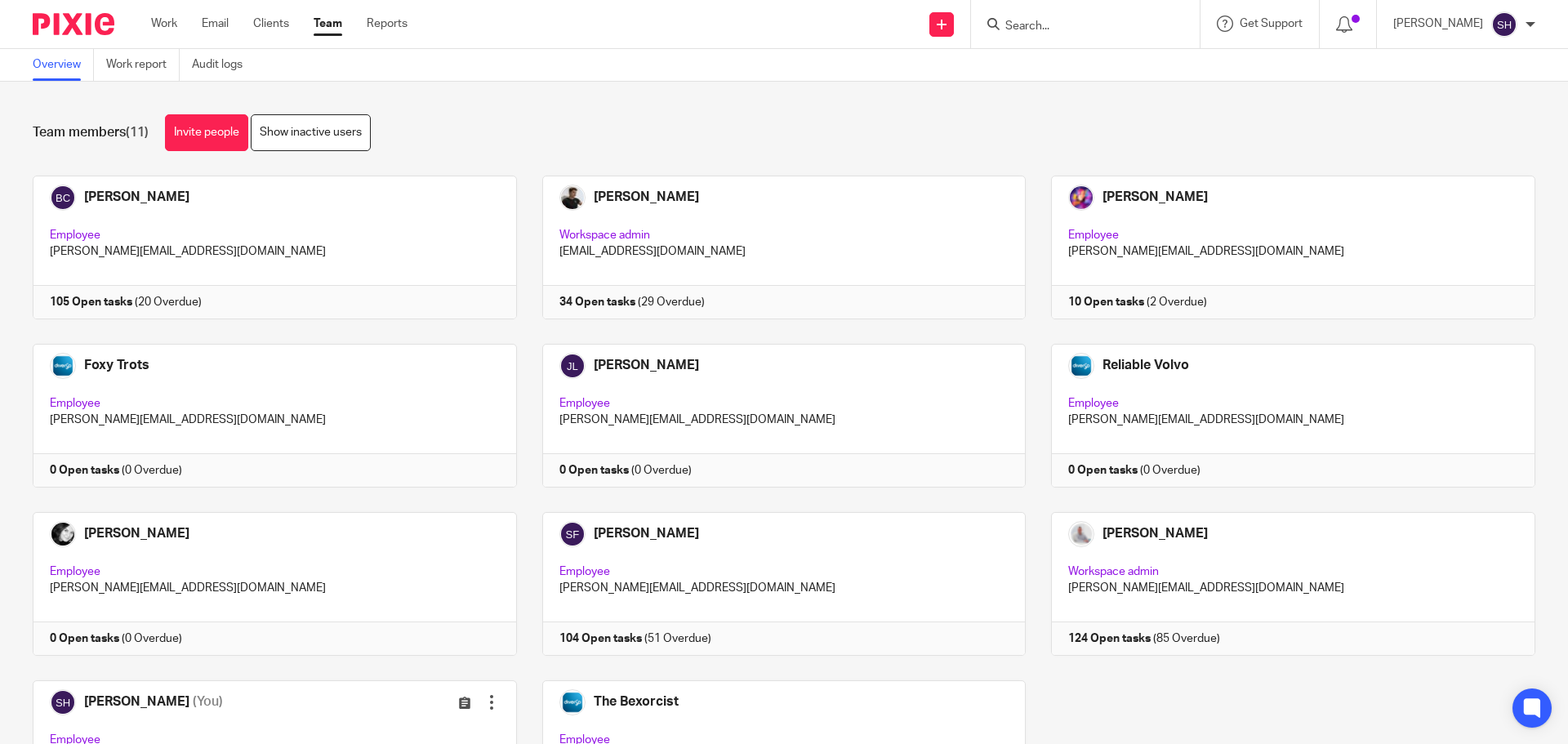
click at [1050, 32] on input "Search" at bounding box center [1077, 26] width 147 height 14
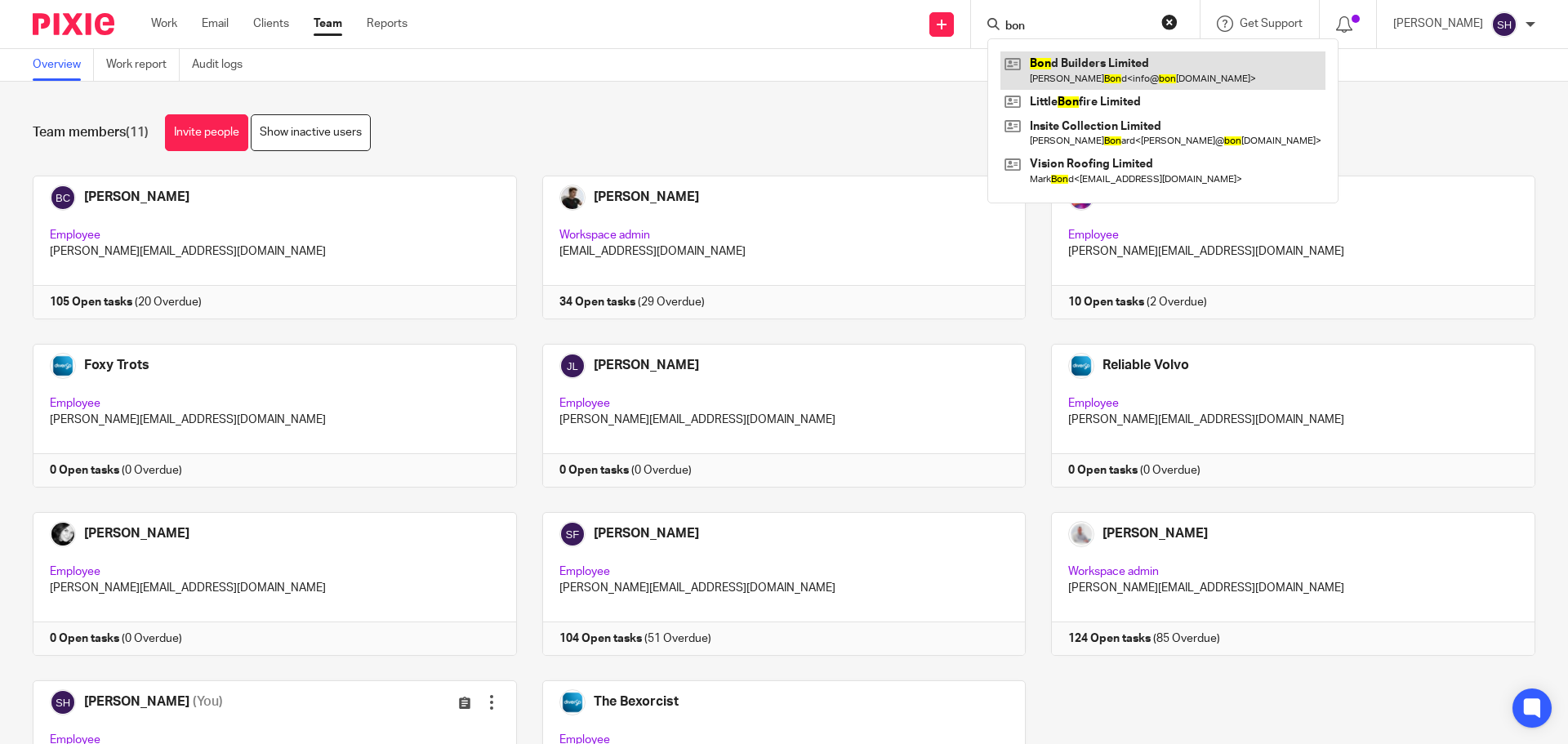
type input "bon"
click at [1090, 66] on link at bounding box center [1163, 70] width 325 height 37
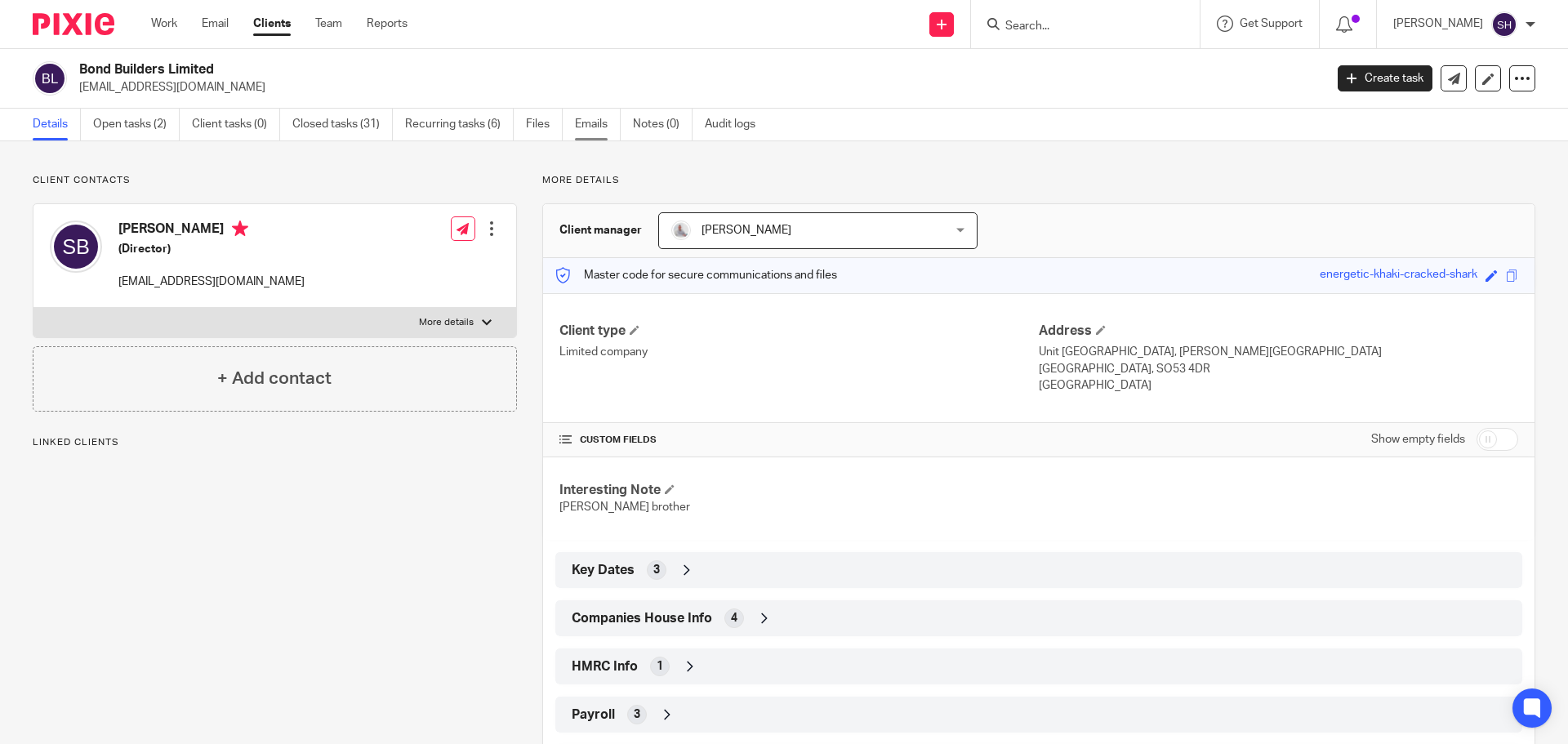
click at [604, 129] on link "Emails" at bounding box center [598, 124] width 46 height 31
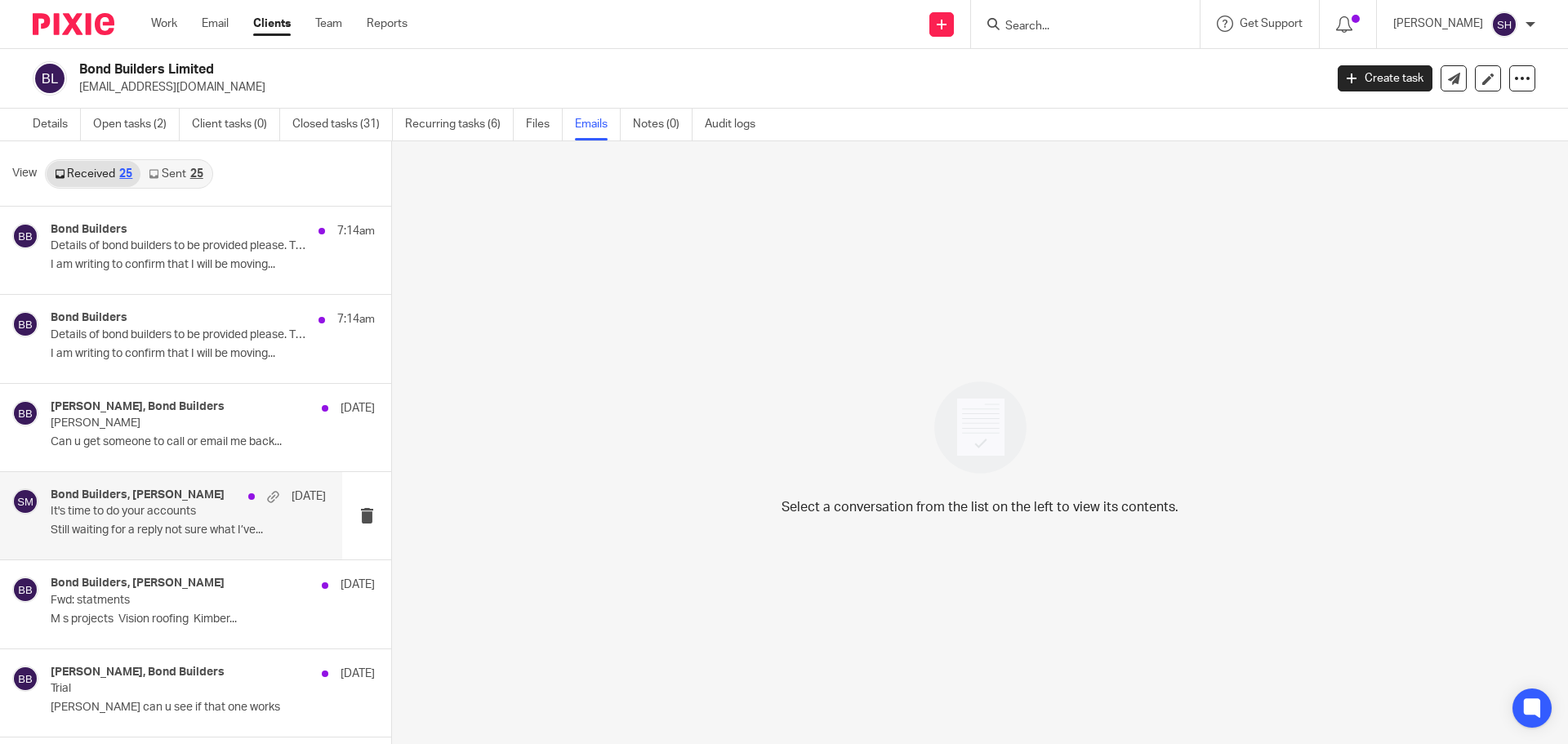
click at [200, 534] on p "Still waiting for a reply not sure what I’ve..." at bounding box center [187, 530] width 275 height 14
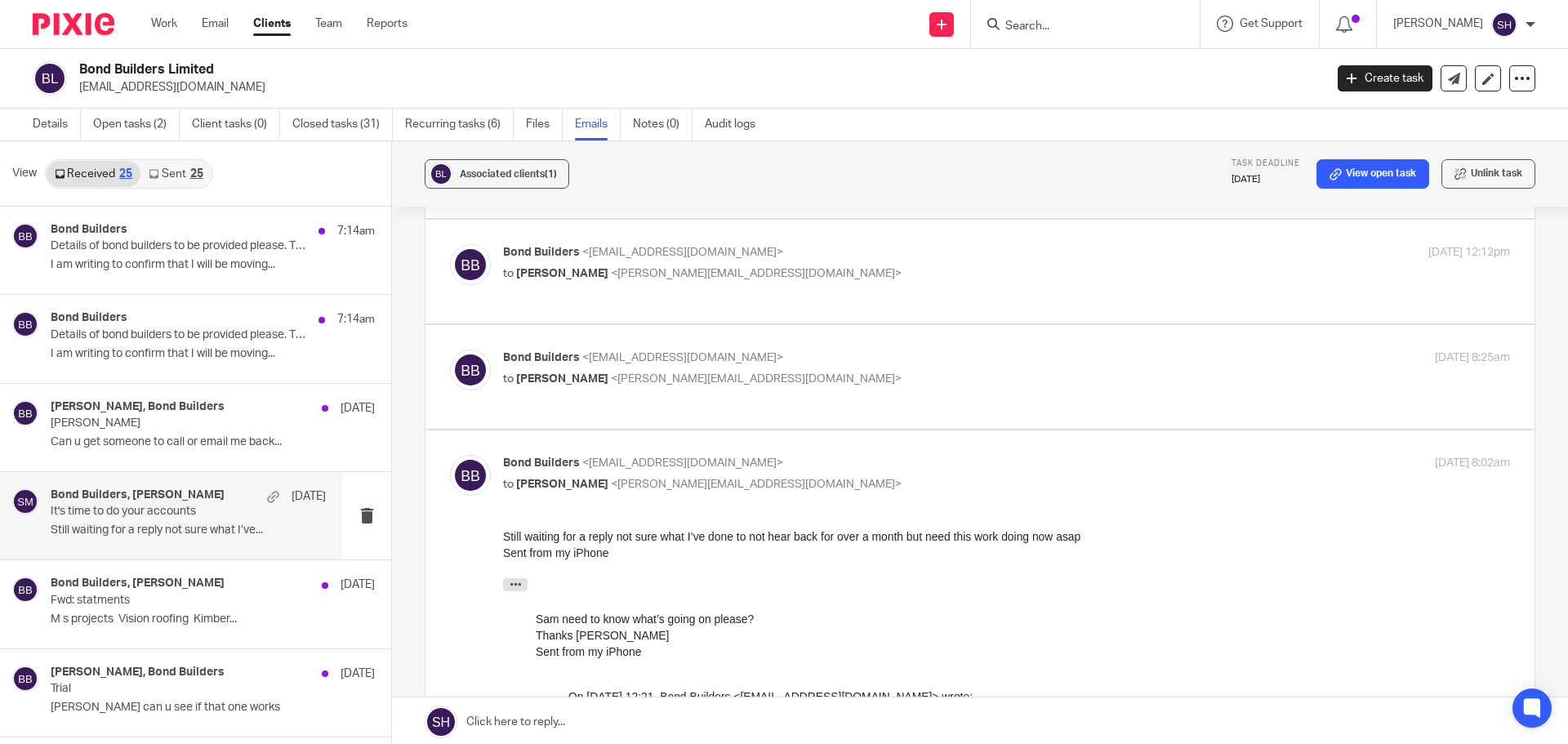
scroll to position [245, 0]
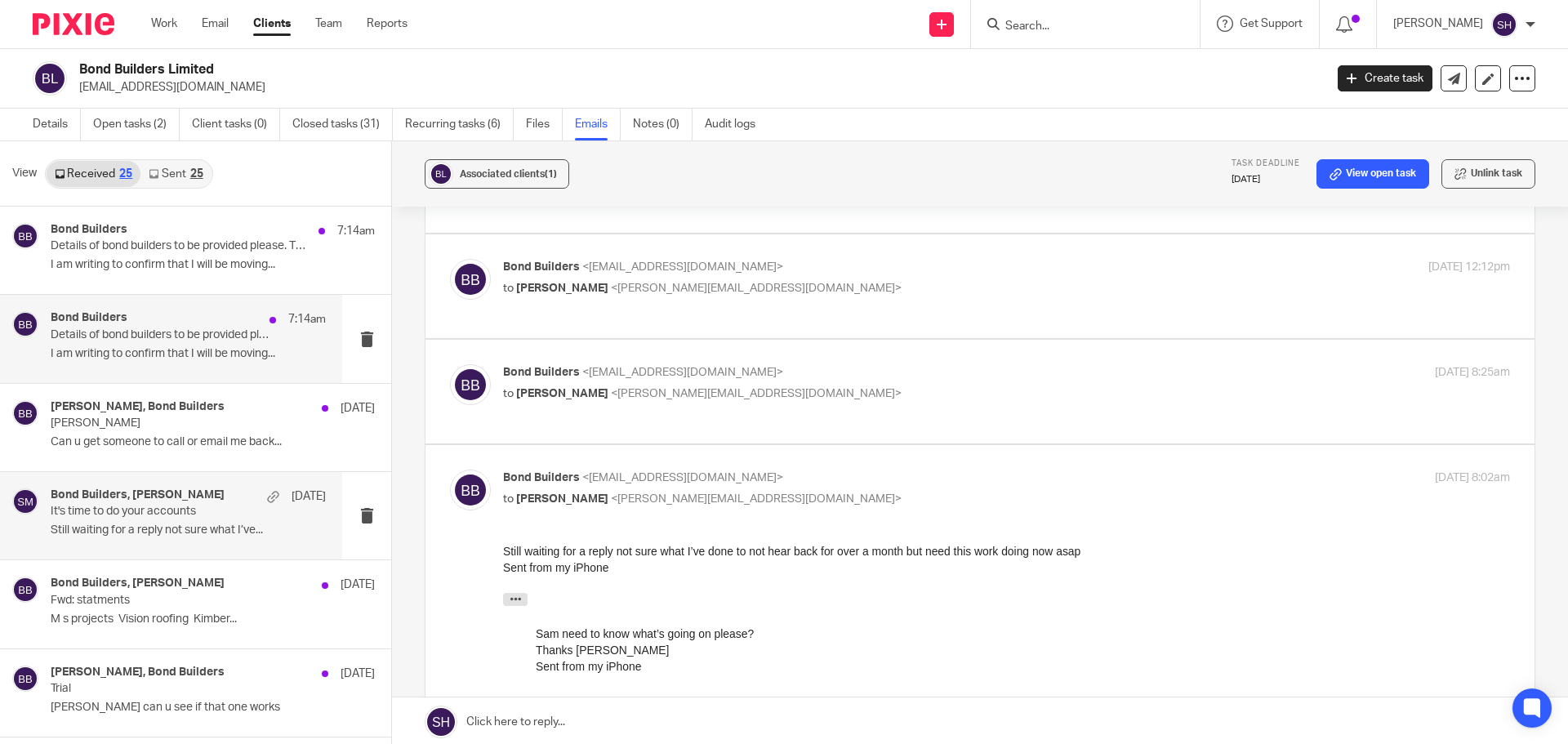
click at [137, 375] on div "Bond Builders 7:14am Details of bond builders to be provided please. Thankyou I…" at bounding box center [171, 338] width 342 height 88
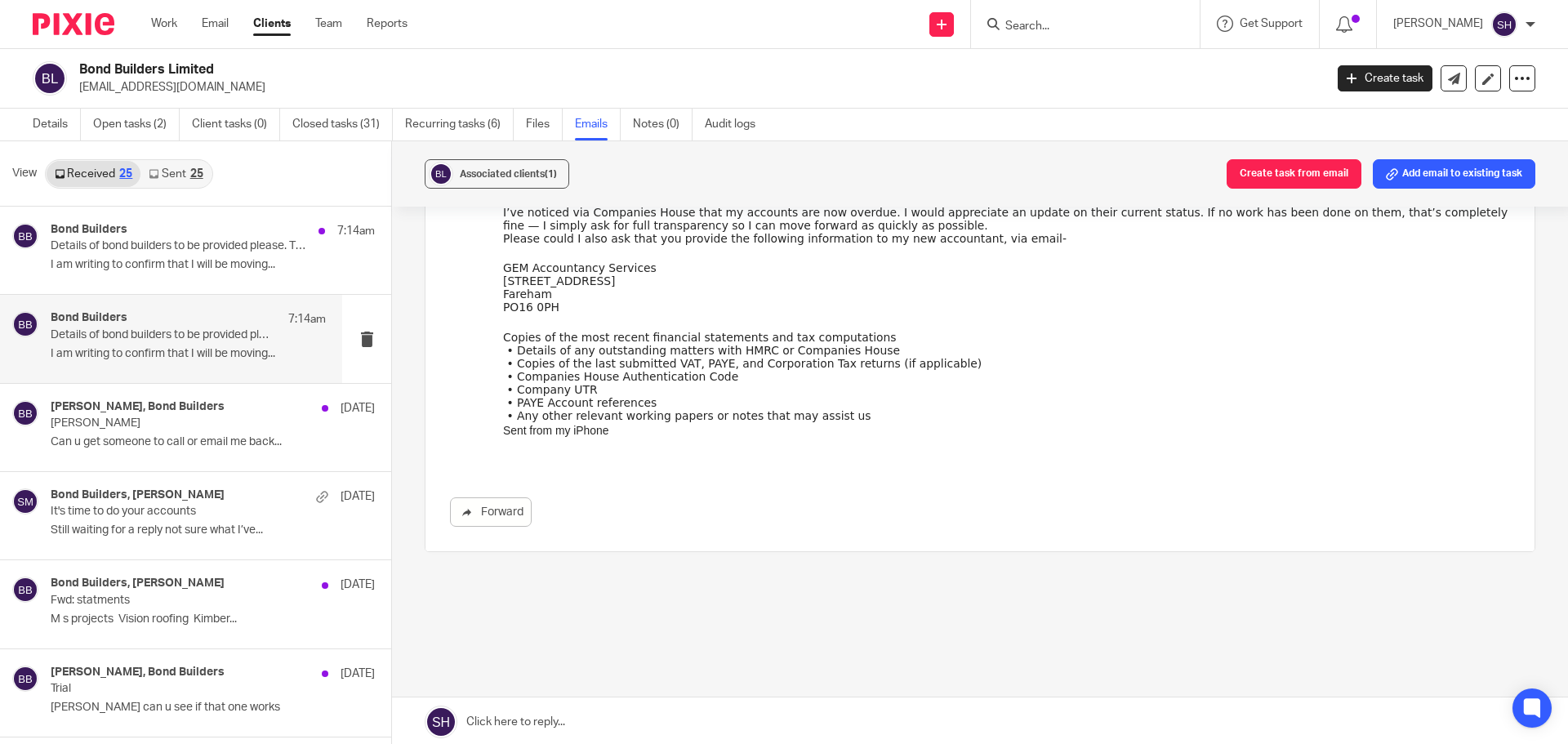
scroll to position [220, 0]
click at [186, 275] on div "Bond Builders 7:14am Details of bond builders to be provided please. Thankyou I…" at bounding box center [187, 250] width 275 height 54
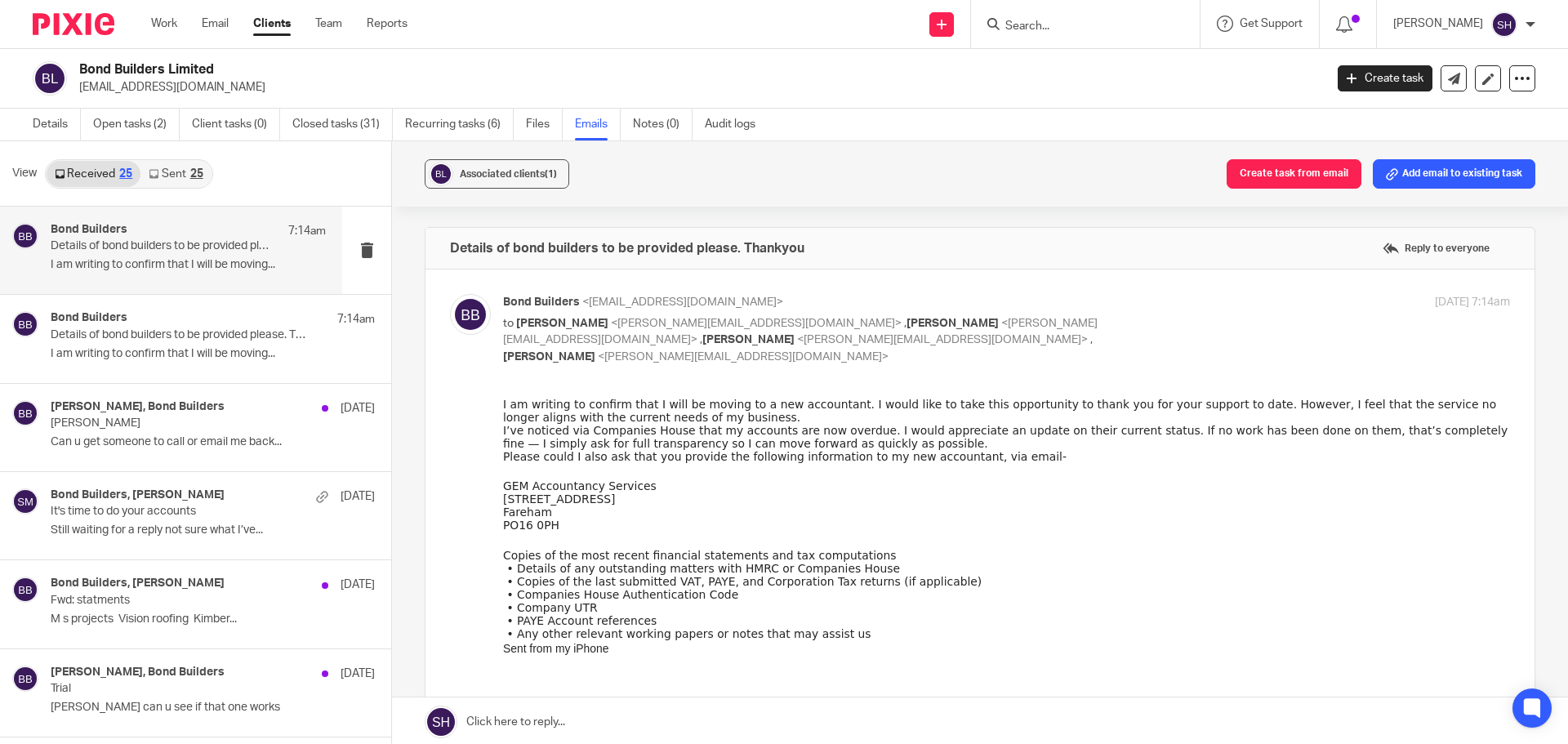
scroll to position [0, 0]
click at [197, 175] on div "25" at bounding box center [197, 174] width 13 height 11
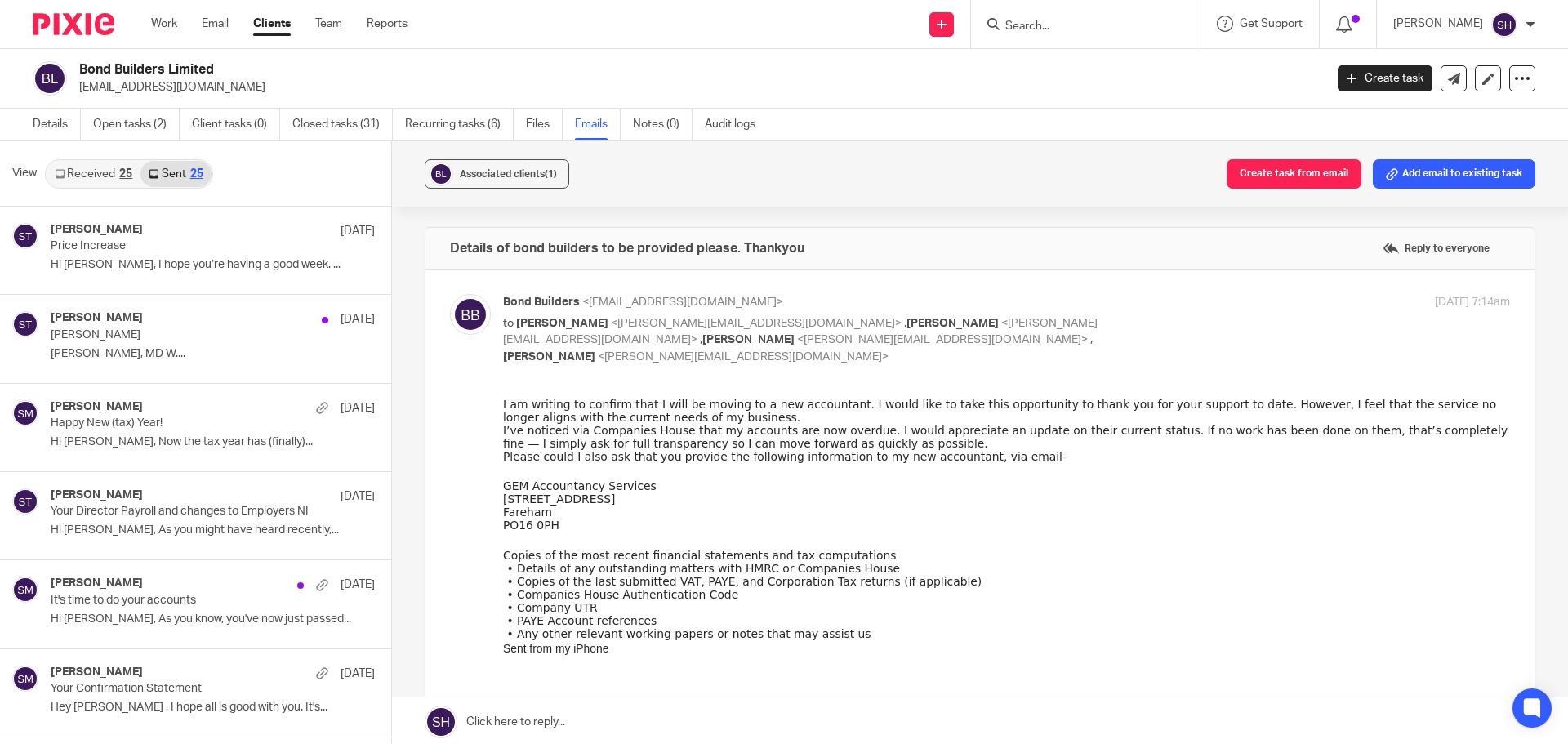
scroll to position [3, 0]
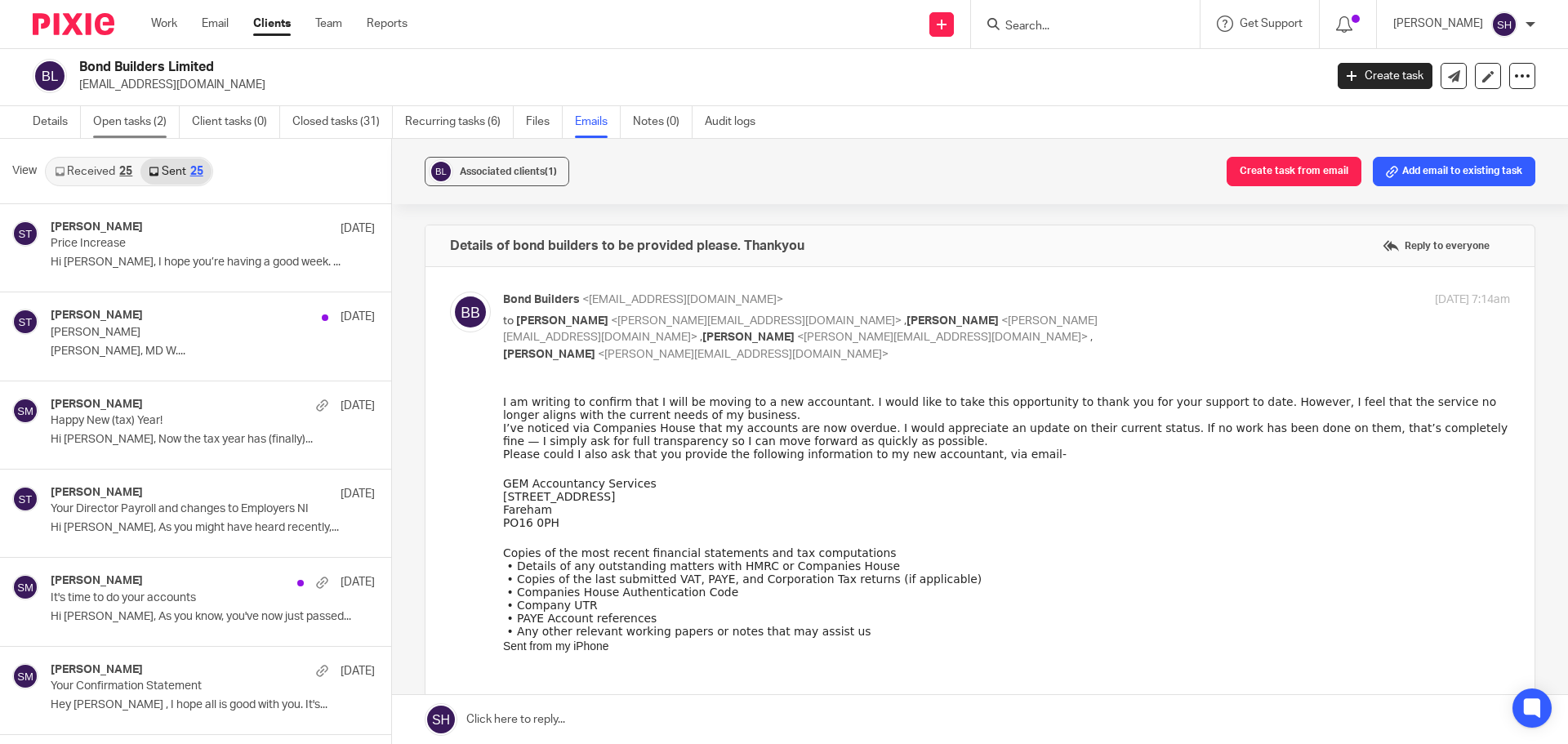
click at [118, 119] on link "Open tasks (2)" at bounding box center [136, 122] width 87 height 31
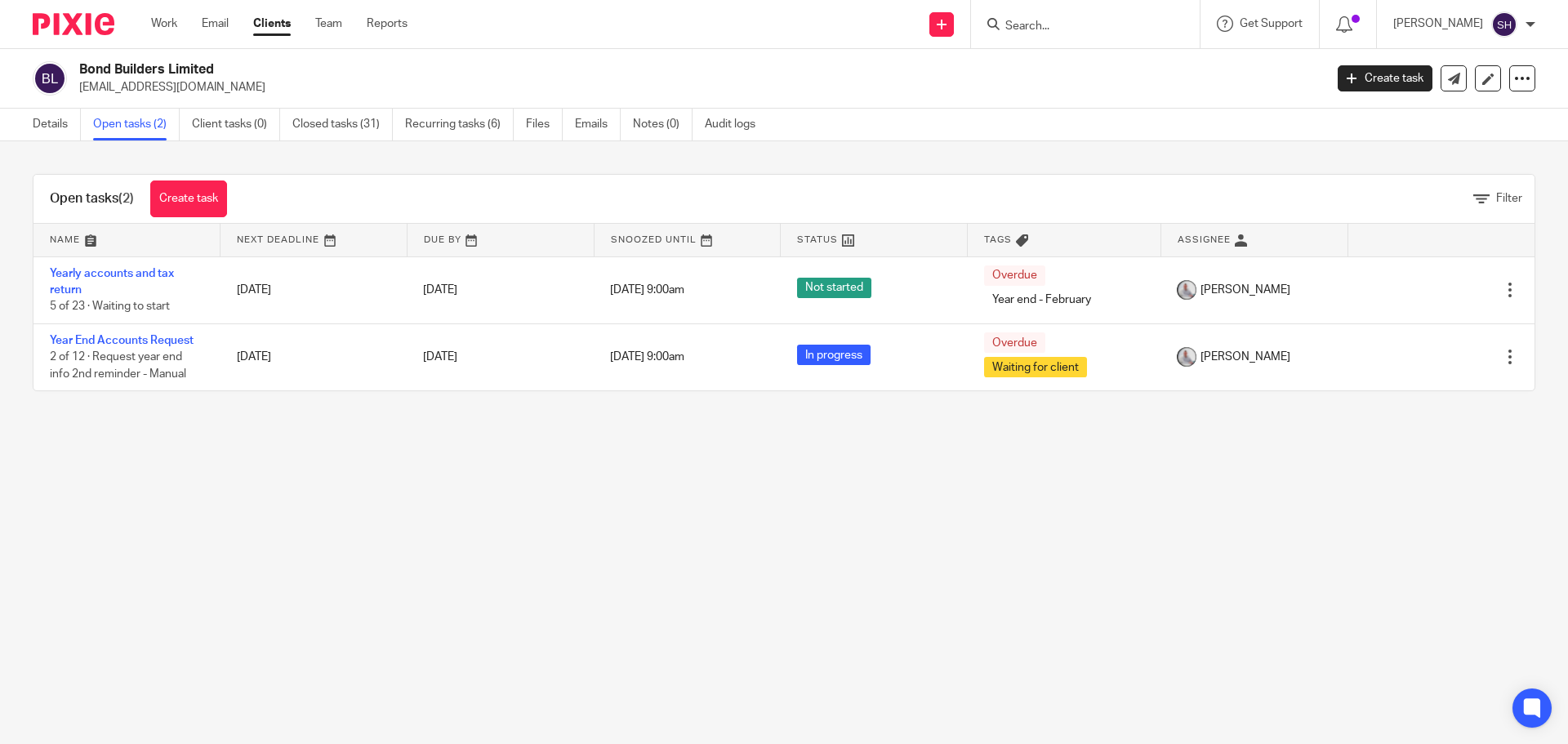
click at [1043, 29] on input "Search" at bounding box center [1077, 26] width 147 height 14
type input "prm"
click at [1100, 50] on div "PRM Controls Limited [PERSON_NAME] < [EMAIL_ADDRESS][DOMAIN_NAME] >" at bounding box center [1138, 70] width 302 height 64
click at [1100, 60] on link at bounding box center [1138, 70] width 276 height 37
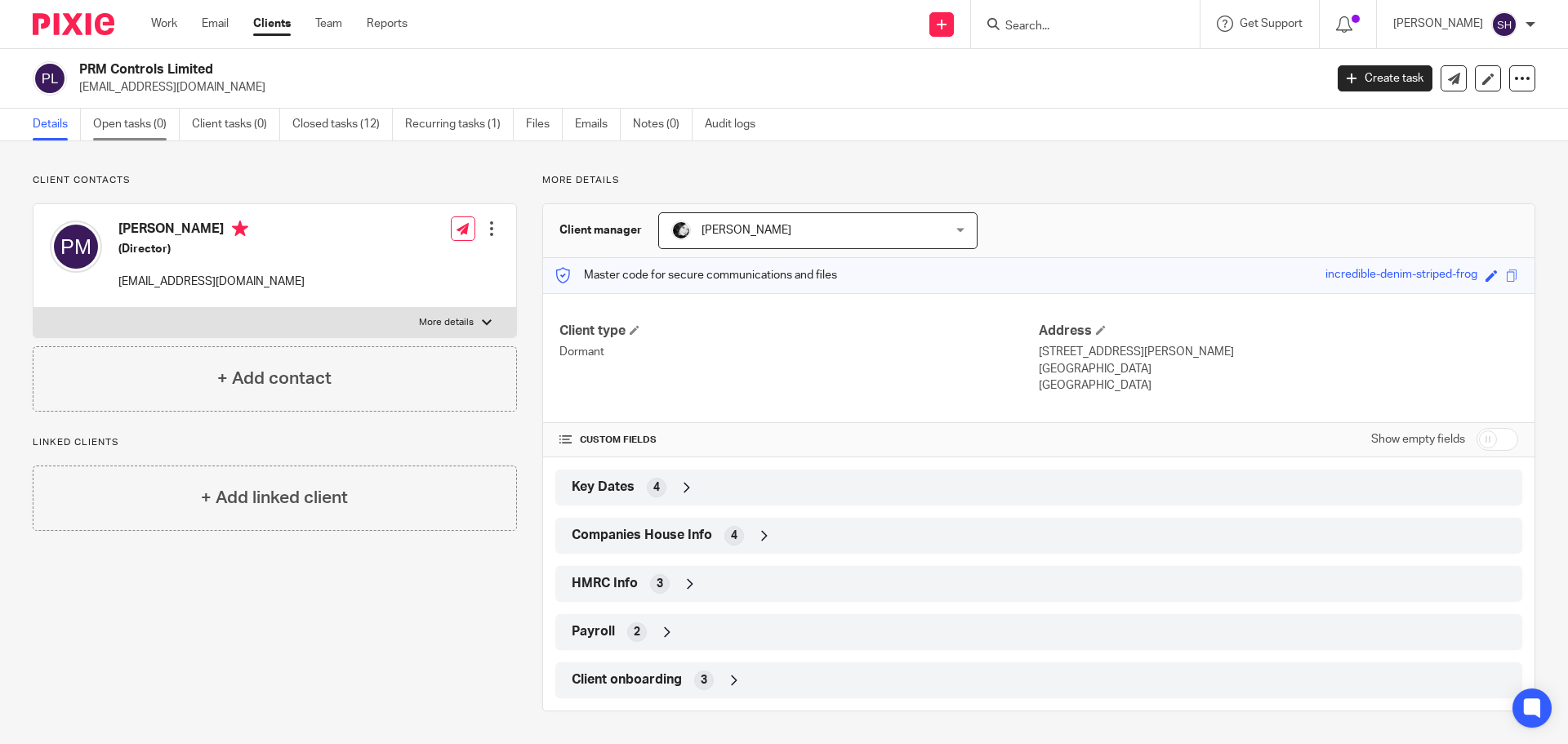
click at [150, 126] on link "Open tasks (0)" at bounding box center [136, 124] width 87 height 31
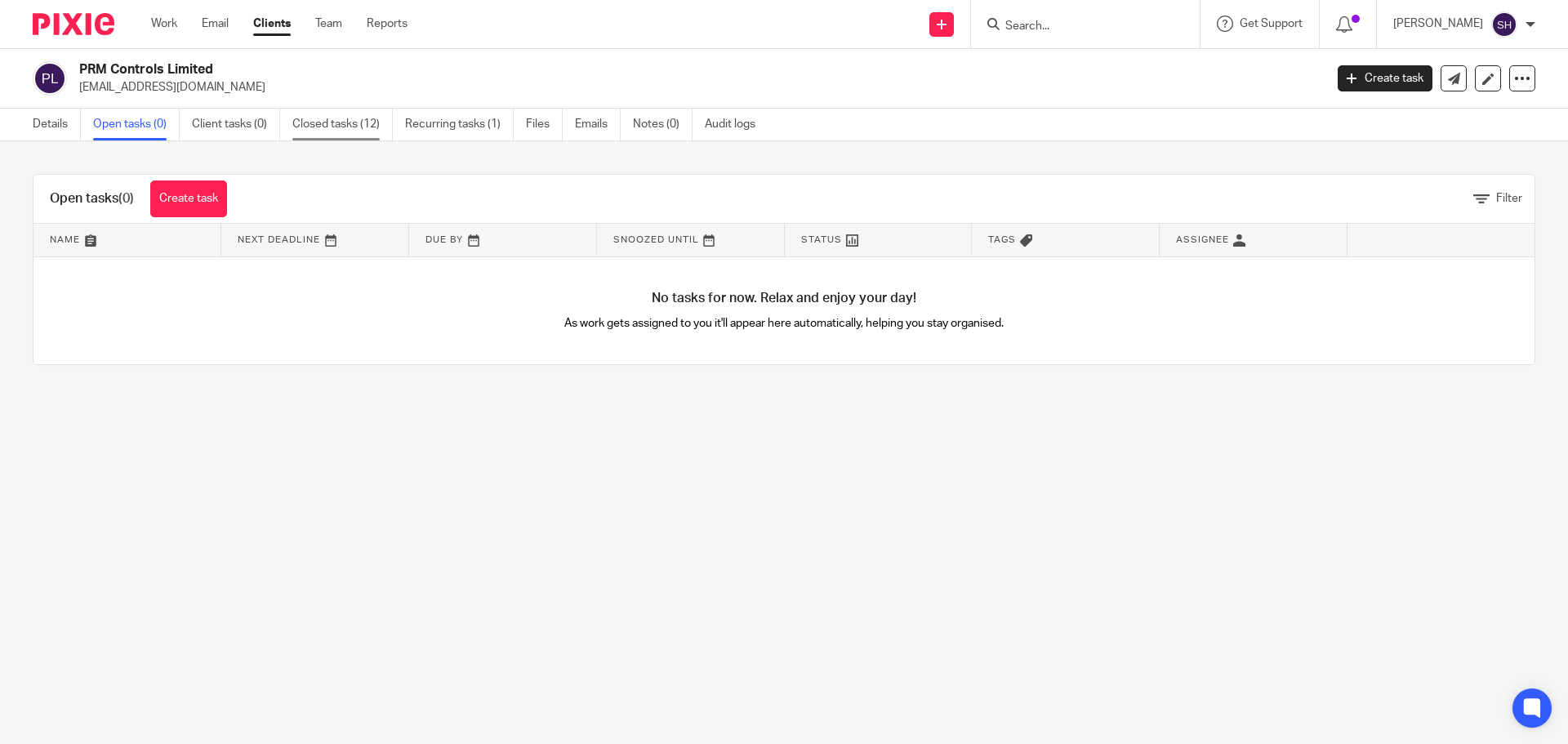
click at [318, 117] on link "Closed tasks (12)" at bounding box center [343, 124] width 100 height 31
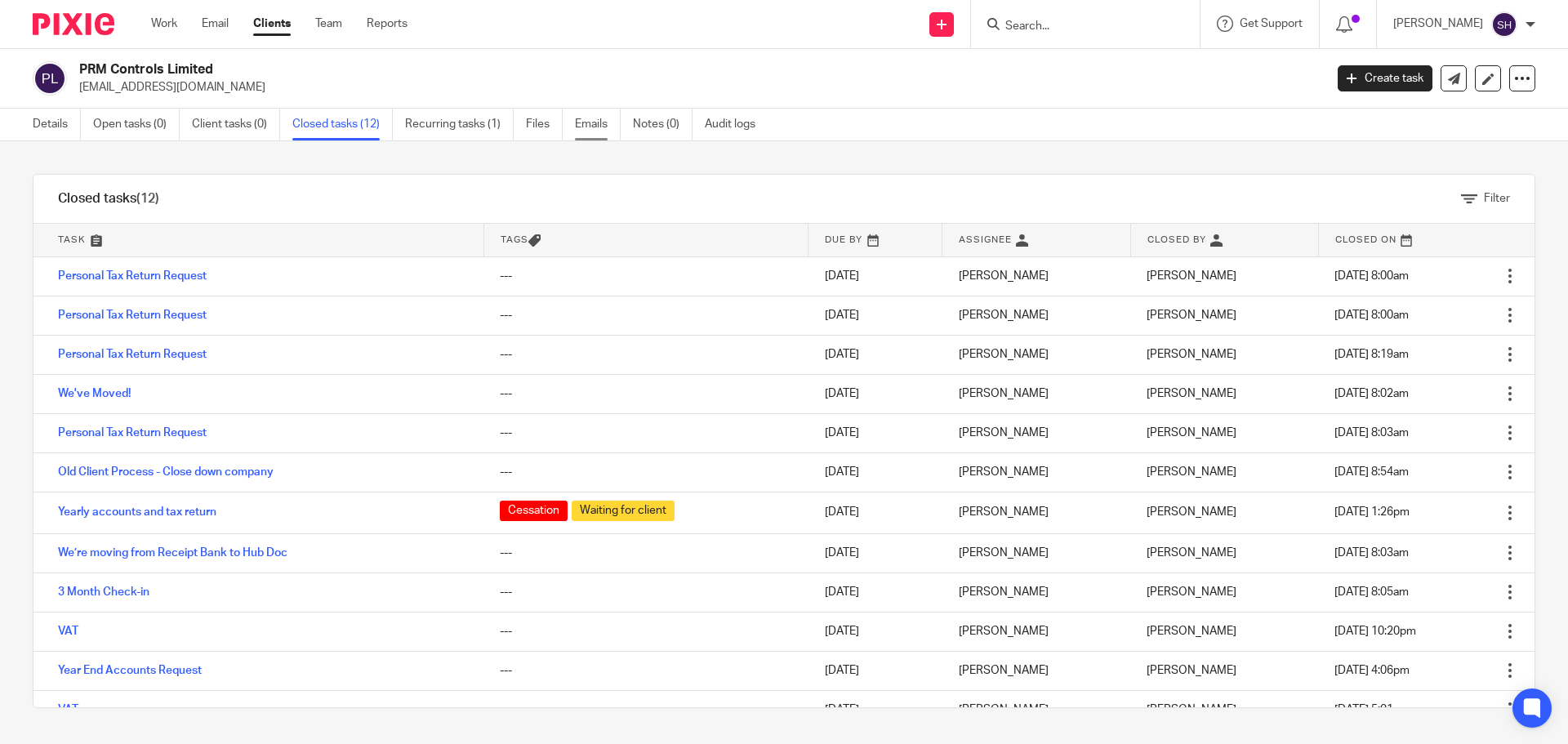
click at [607, 126] on link "Emails" at bounding box center [598, 124] width 46 height 31
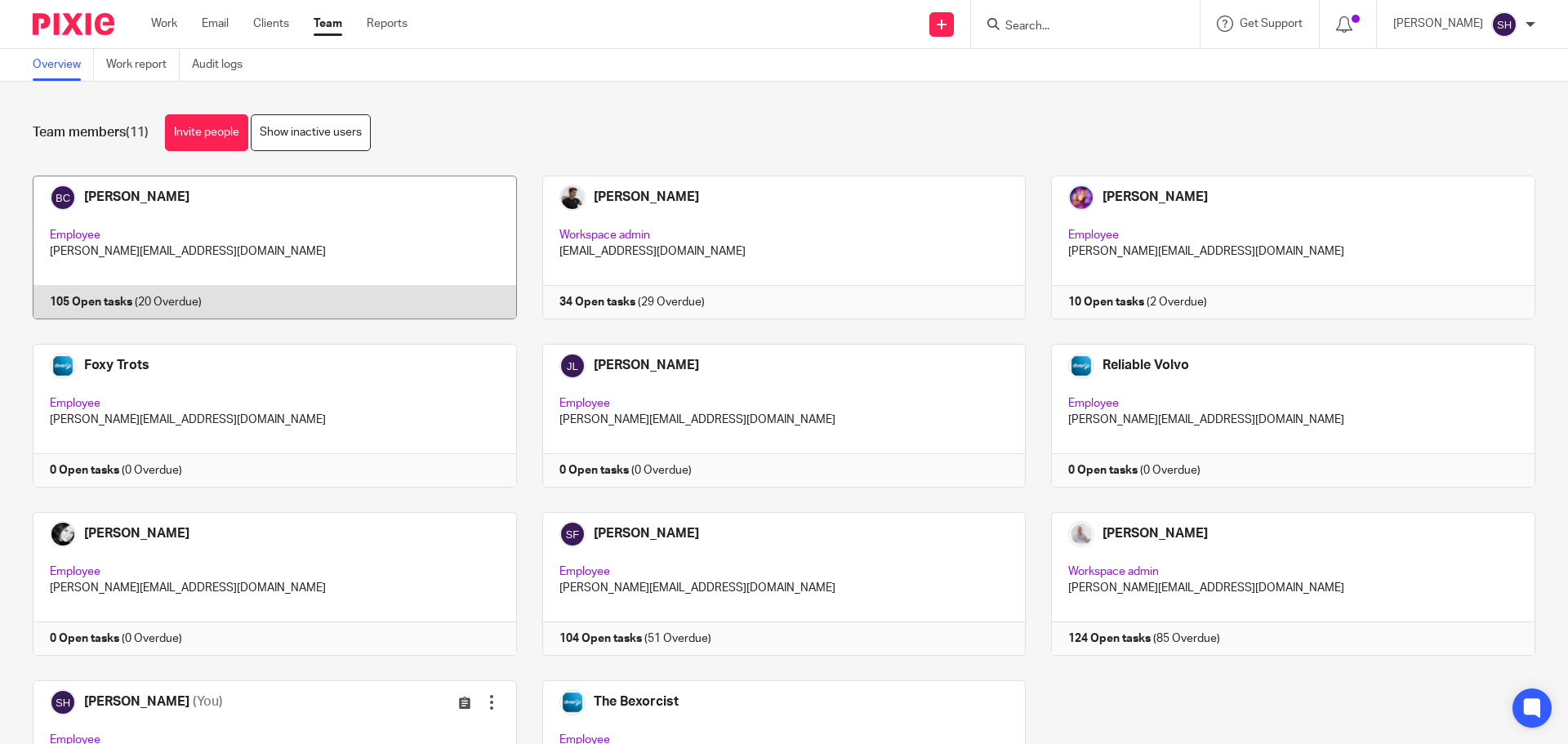
click at [392, 257] on link at bounding box center [262, 247] width 510 height 144
